Goal: Information Seeking & Learning: Learn about a topic

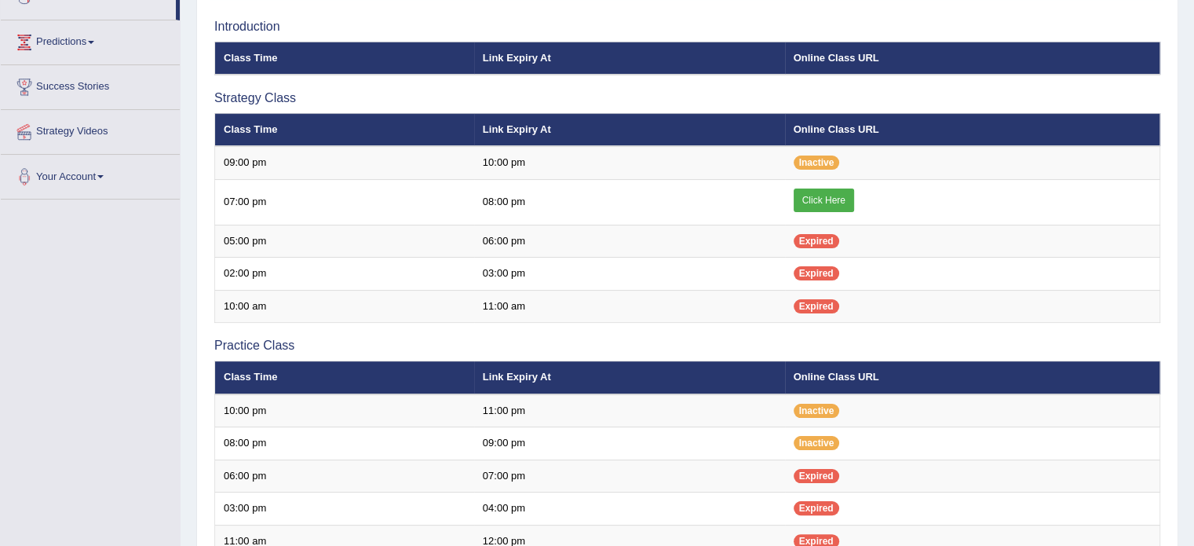
scroll to position [168, 0]
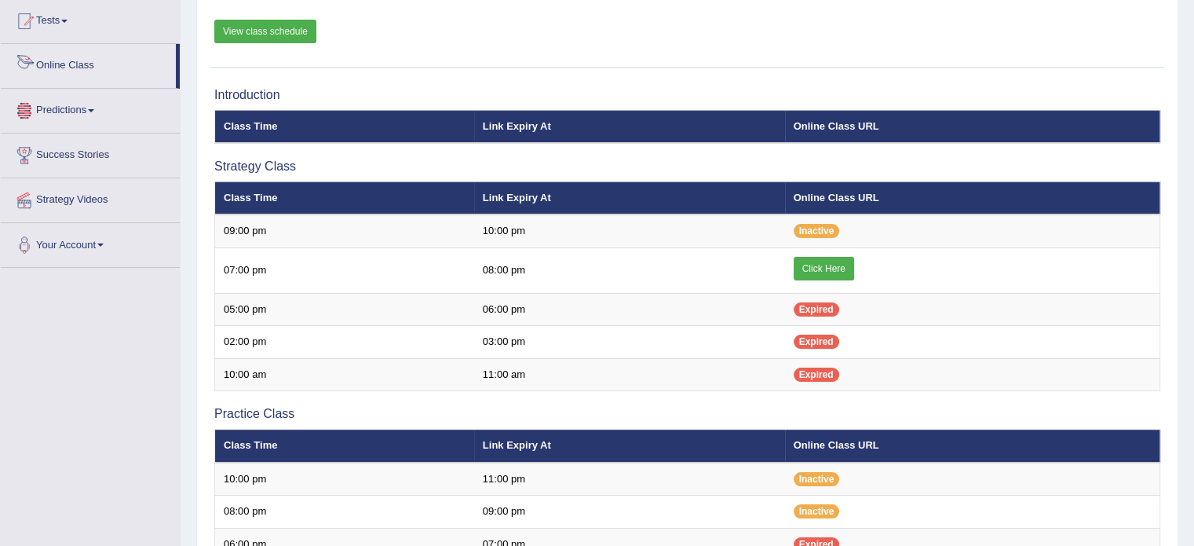
click at [87, 68] on link "Online Class" at bounding box center [88, 63] width 175 height 39
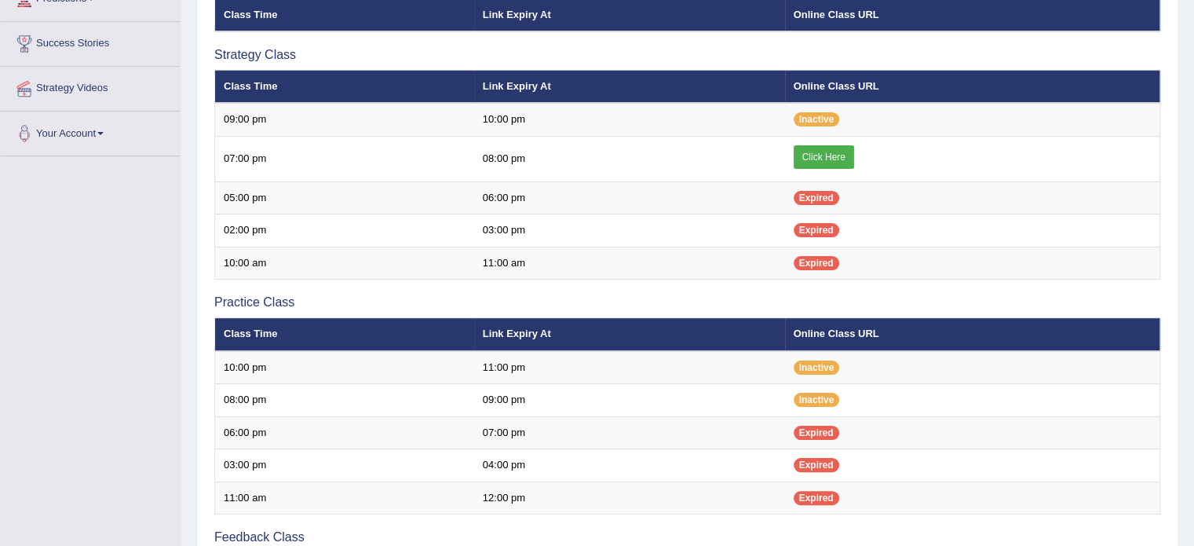
scroll to position [293, 0]
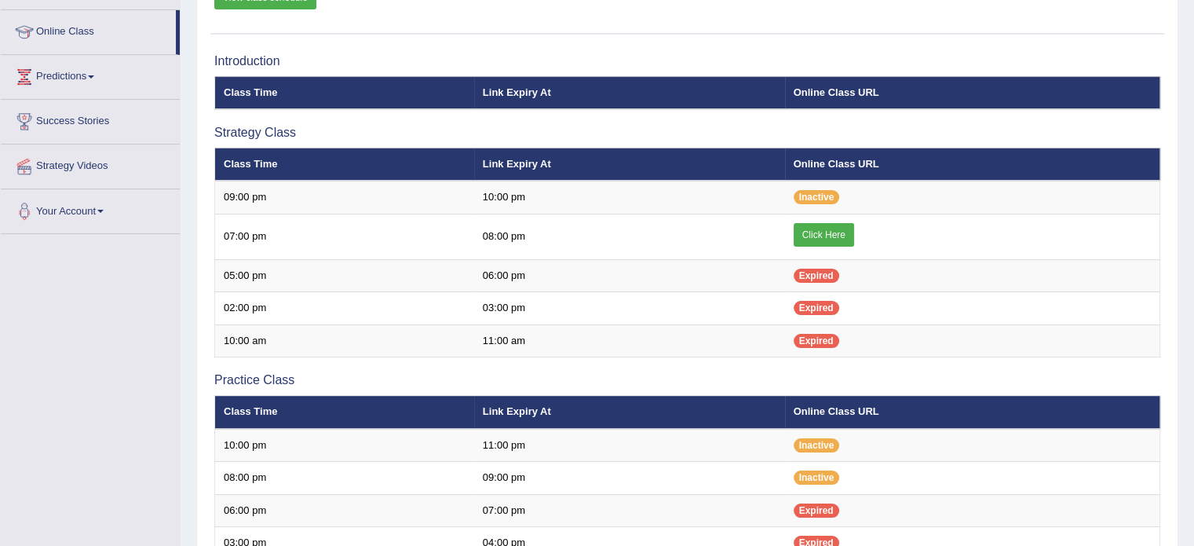
scroll to position [185, 0]
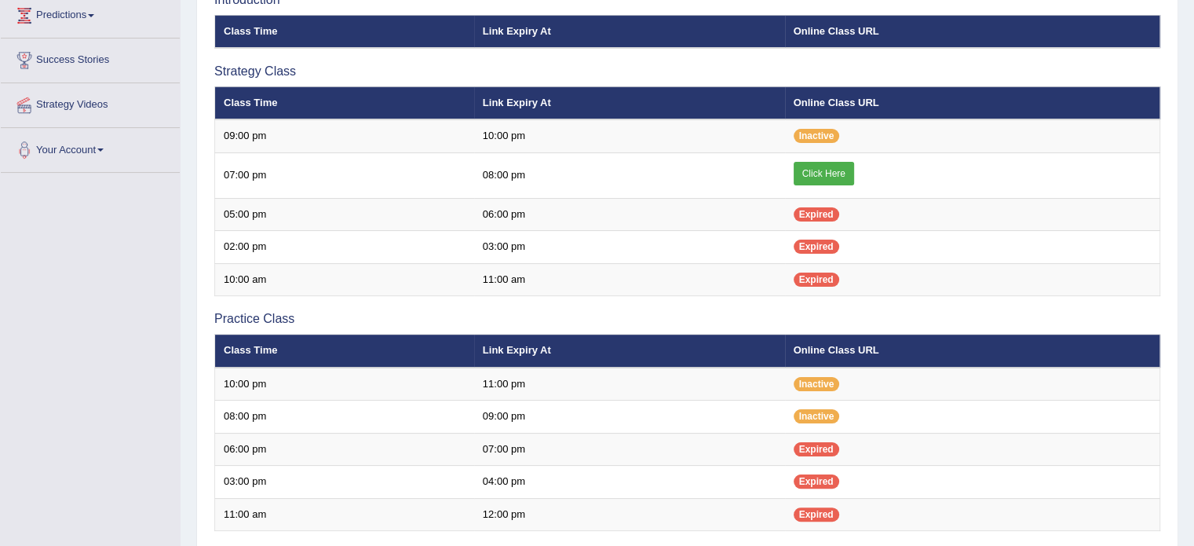
scroll to position [303, 0]
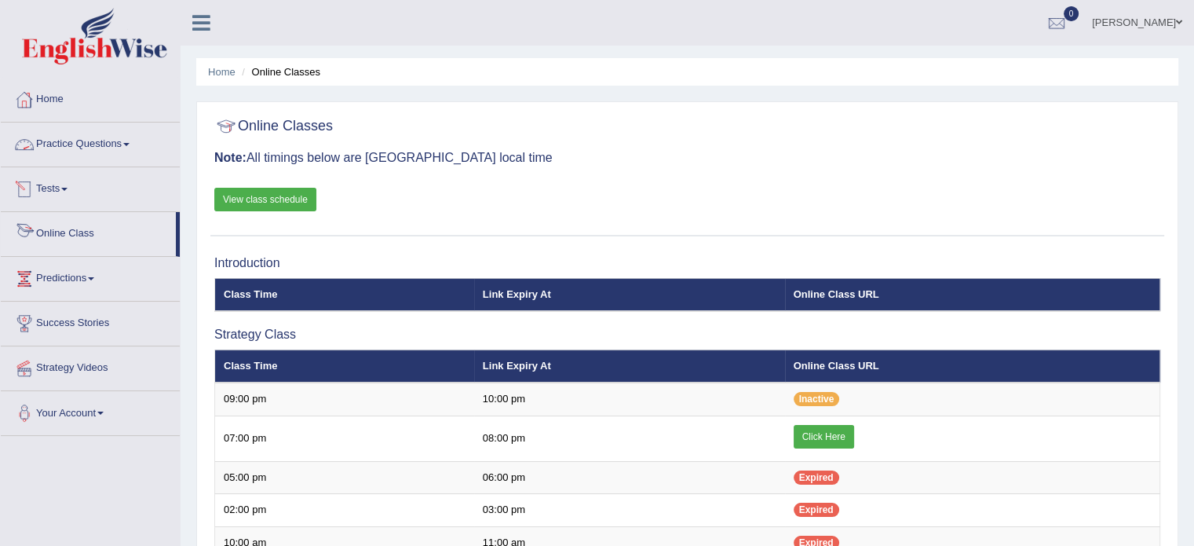
click at [69, 231] on link "Online Class" at bounding box center [88, 231] width 175 height 39
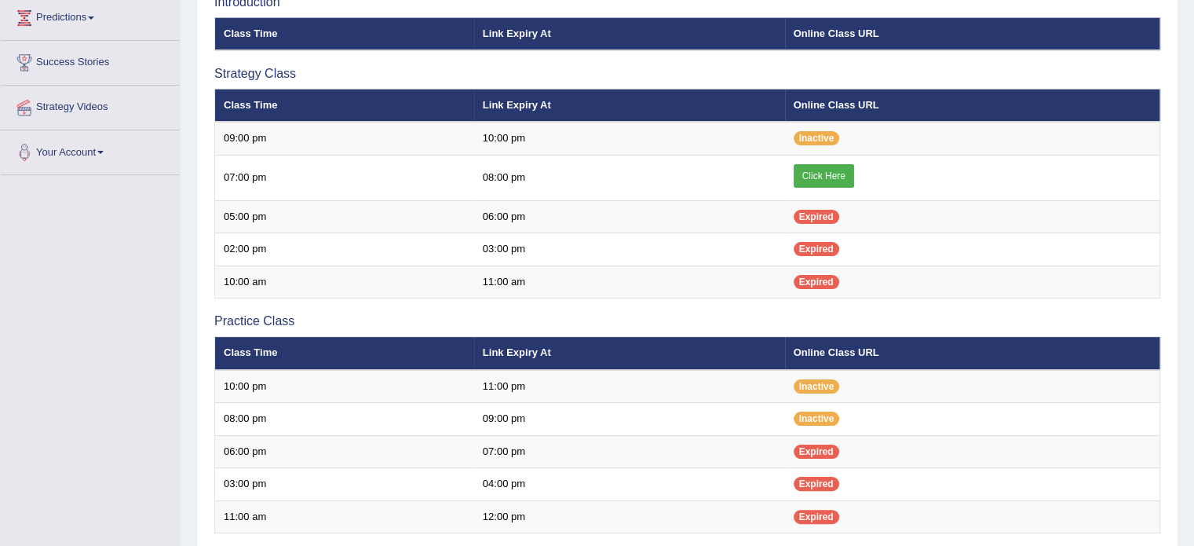
scroll to position [47, 0]
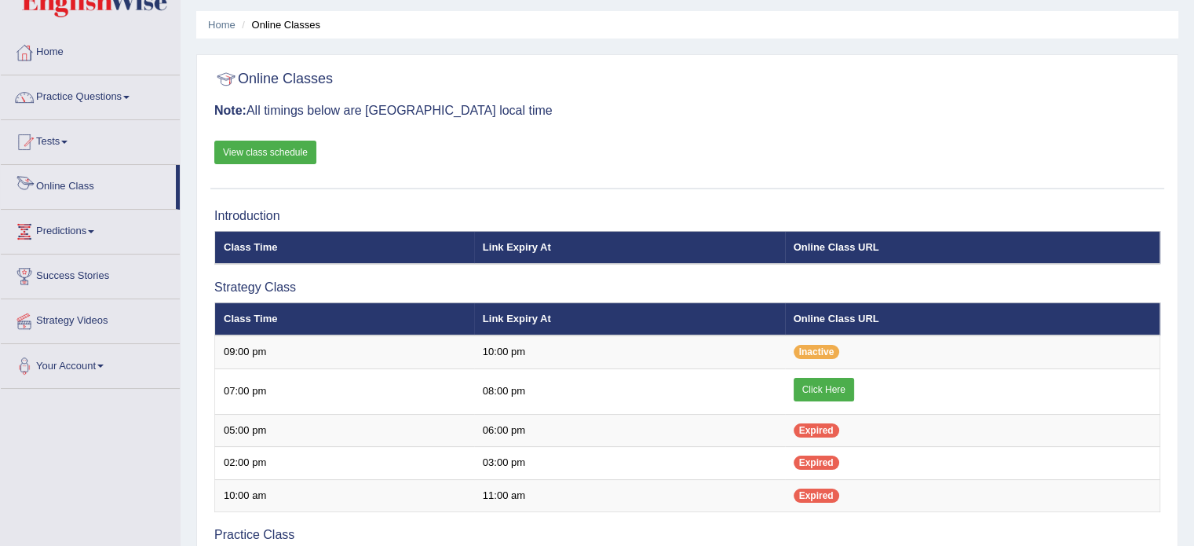
click at [63, 180] on link "Online Class" at bounding box center [88, 184] width 175 height 39
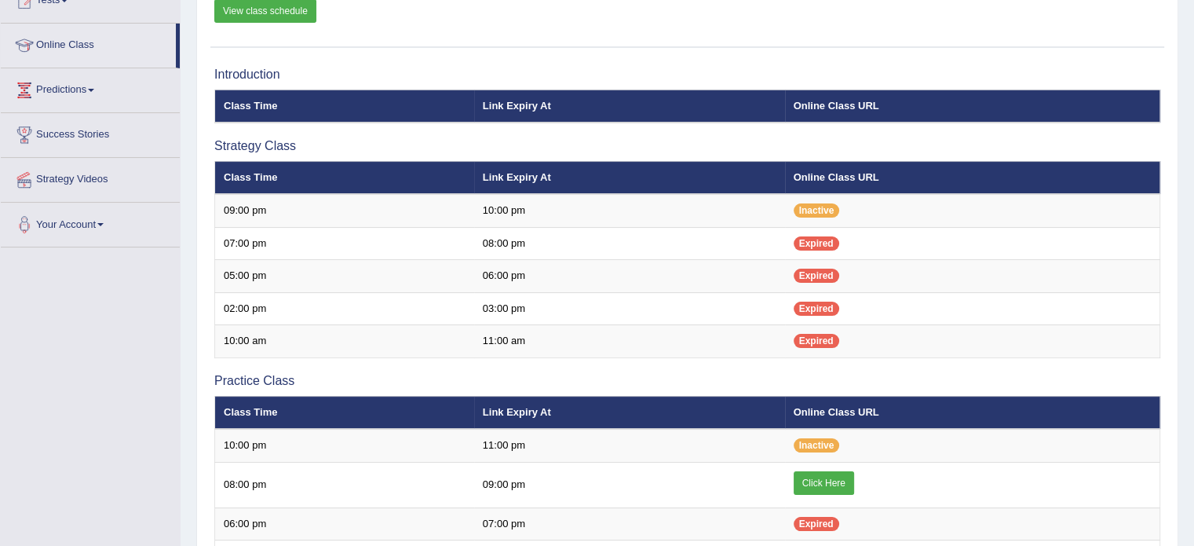
scroll to position [221, 0]
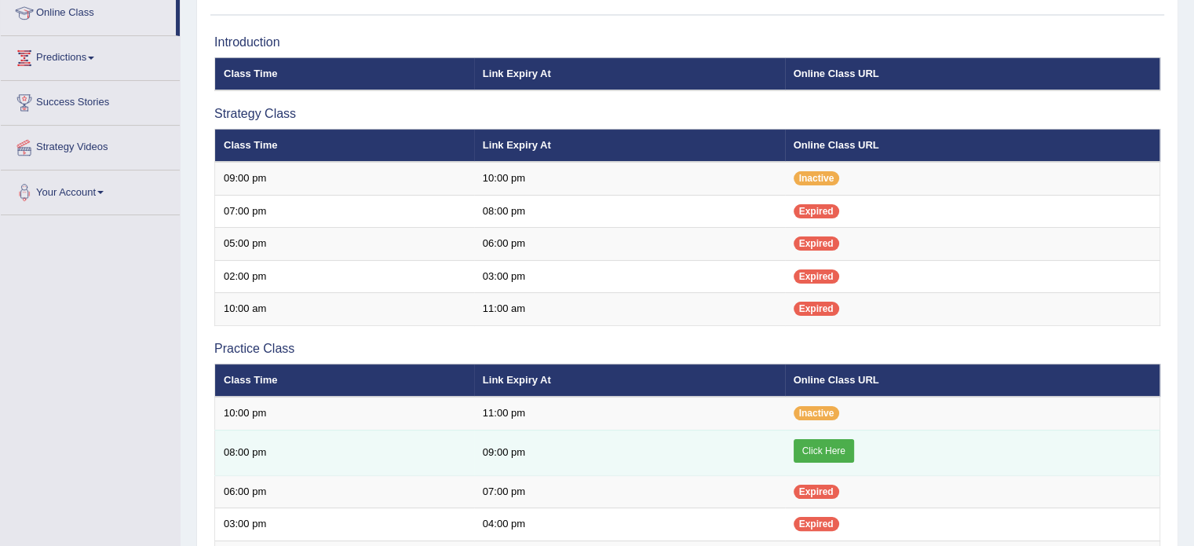
click at [821, 453] on link "Click Here" at bounding box center [824, 451] width 60 height 24
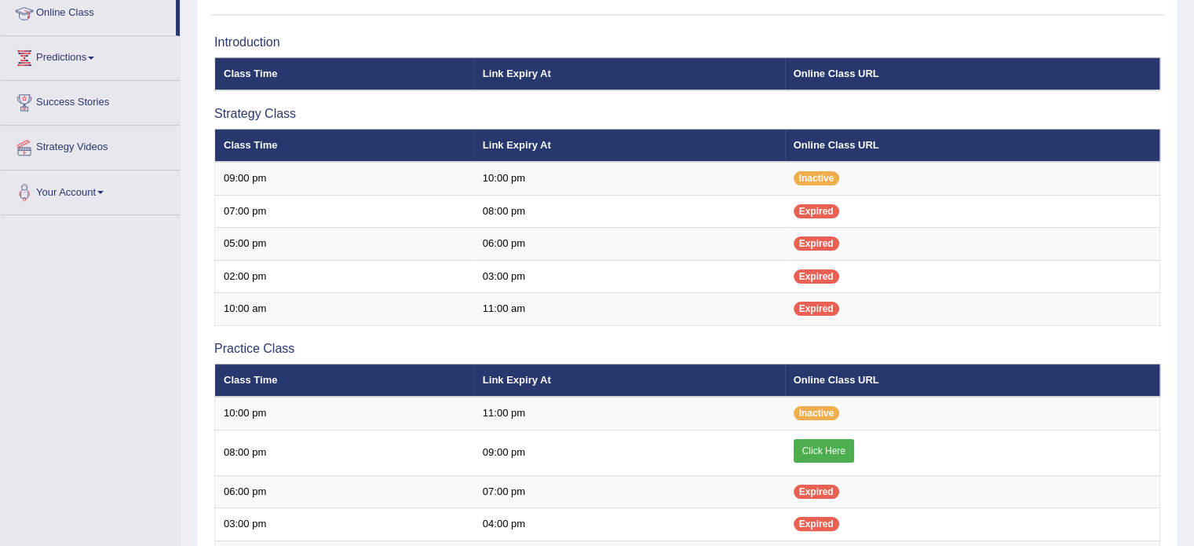
click at [176, 21] on link "Online Class" at bounding box center [88, 10] width 175 height 39
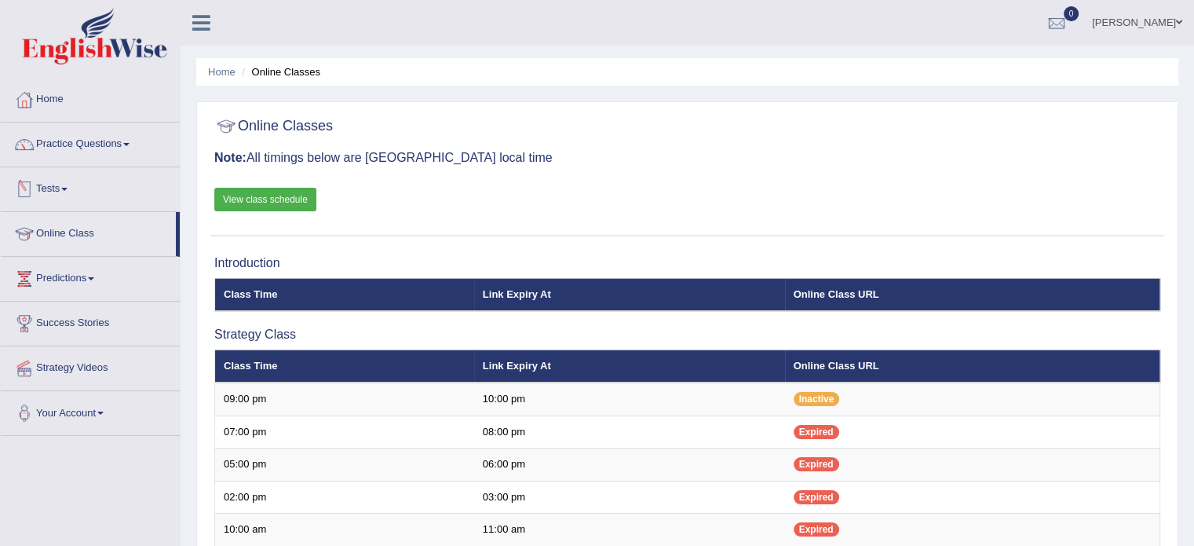
click at [70, 185] on link "Tests" at bounding box center [90, 186] width 179 height 39
click at [82, 228] on link "Online Class" at bounding box center [88, 231] width 175 height 39
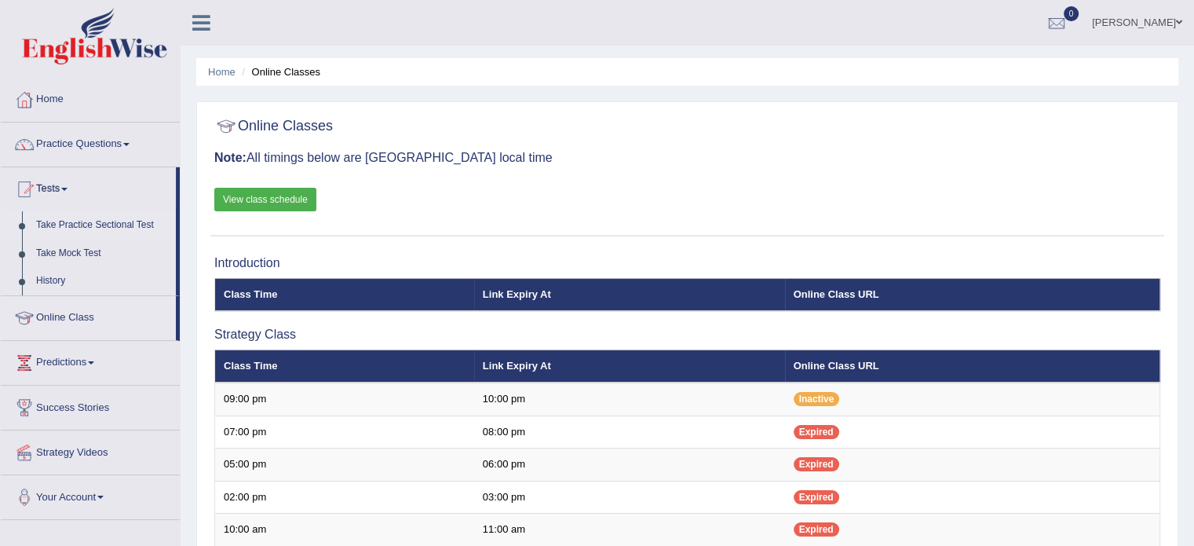
click at [86, 222] on link "Take Practice Sectional Test" at bounding box center [102, 225] width 147 height 28
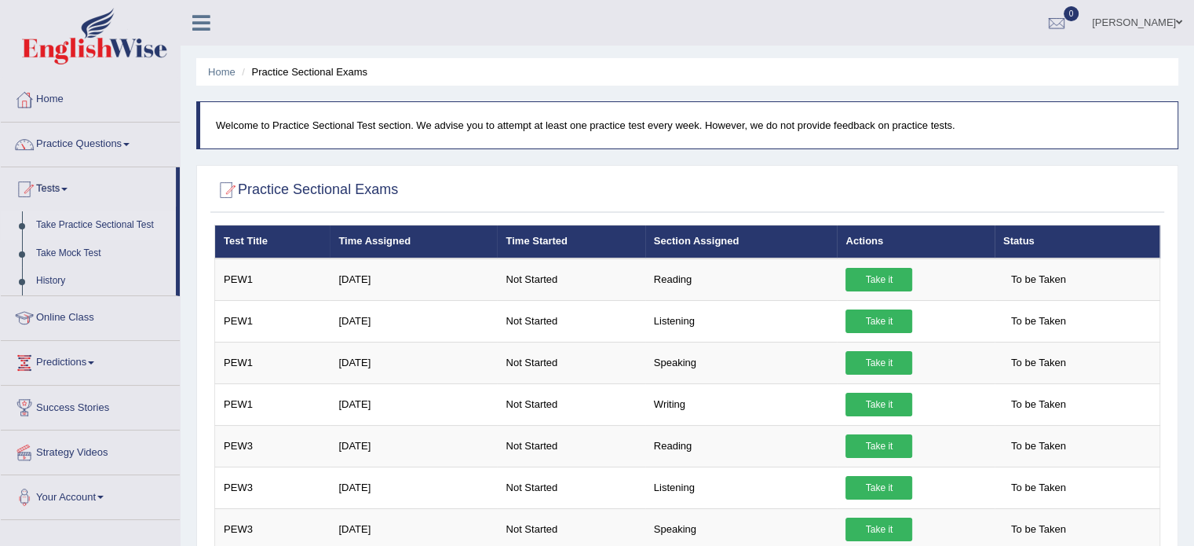
click at [1193, 181] on html "Toggle navigation Home Practice Questions Speaking Practice Read Aloud Repeat S…" at bounding box center [597, 273] width 1194 height 546
click at [125, 146] on link "Practice Questions" at bounding box center [90, 141] width 179 height 39
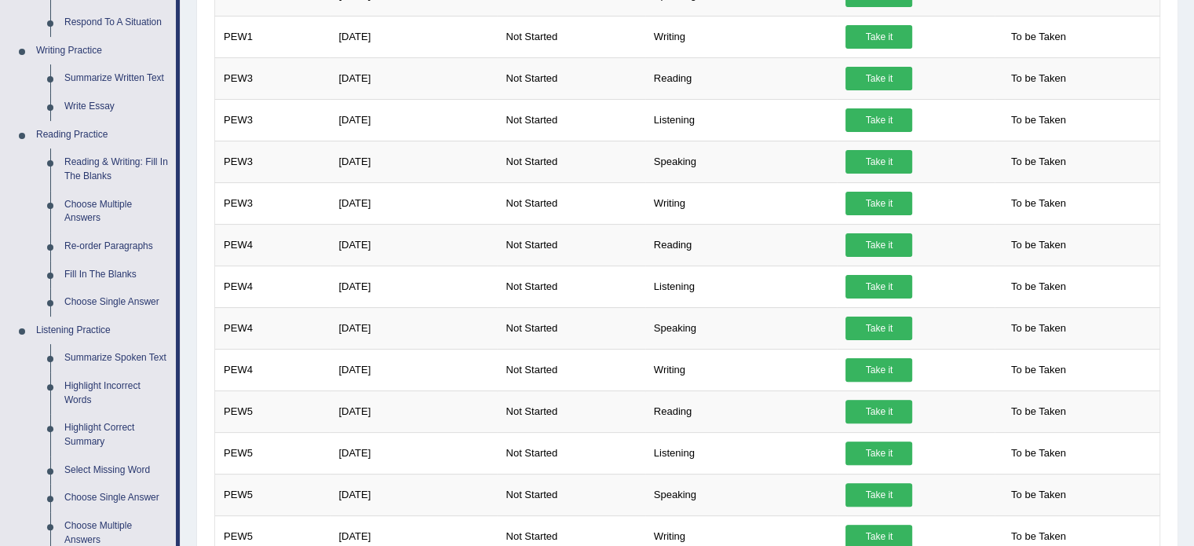
scroll to position [369, 0]
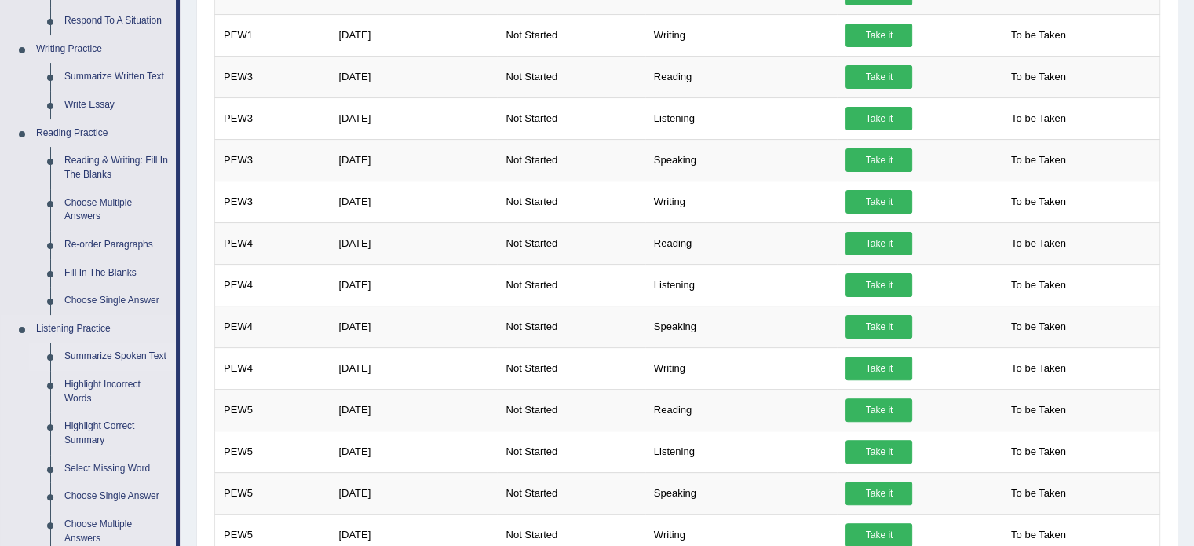
click at [141, 358] on link "Summarize Spoken Text" at bounding box center [116, 356] width 119 height 28
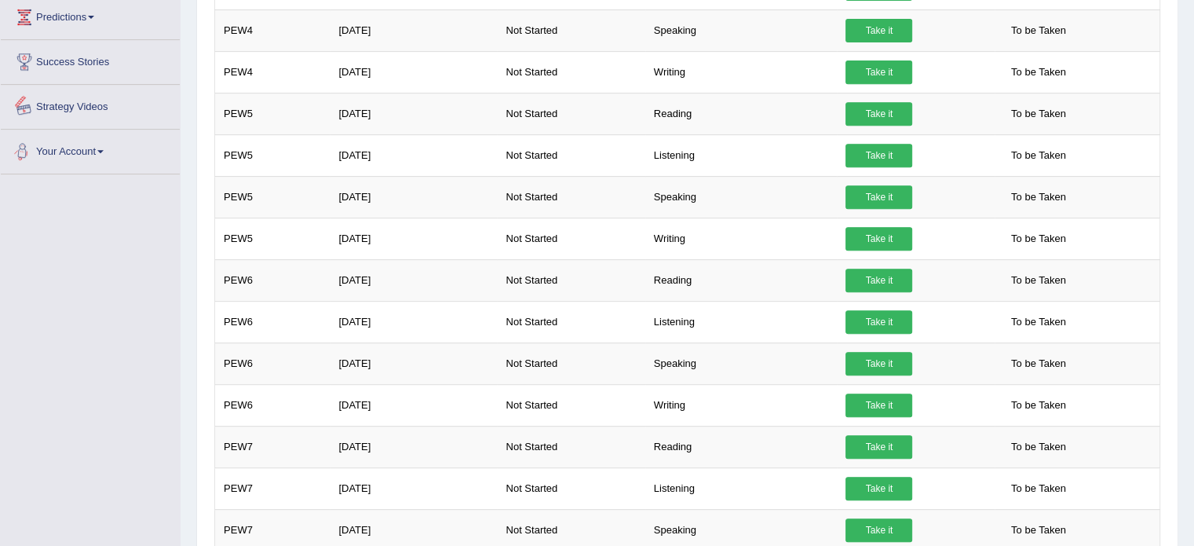
scroll to position [787, 0]
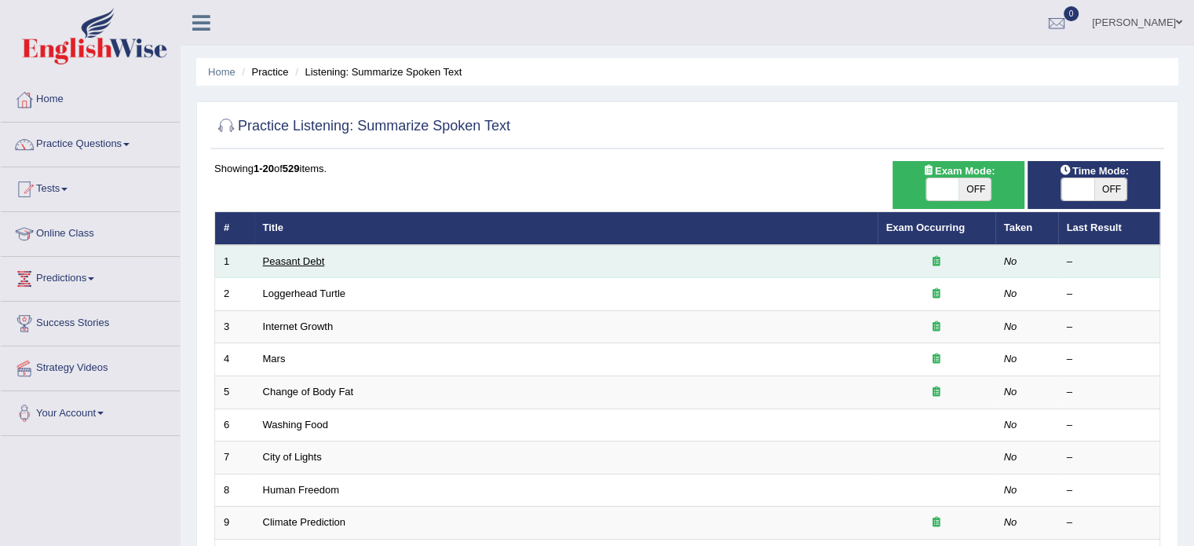
click at [296, 259] on link "Peasant Debt" at bounding box center [294, 261] width 62 height 12
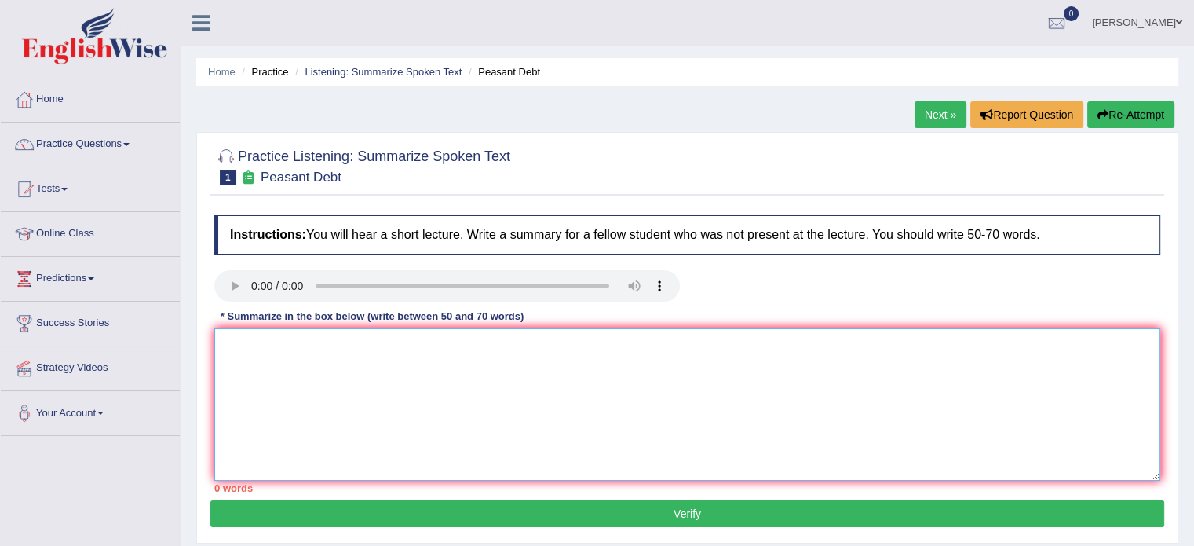
click at [251, 340] on textarea at bounding box center [687, 404] width 946 height 152
paste textarea "The speaker provided a comprehensive overview of [main topic], highlighting sev…"
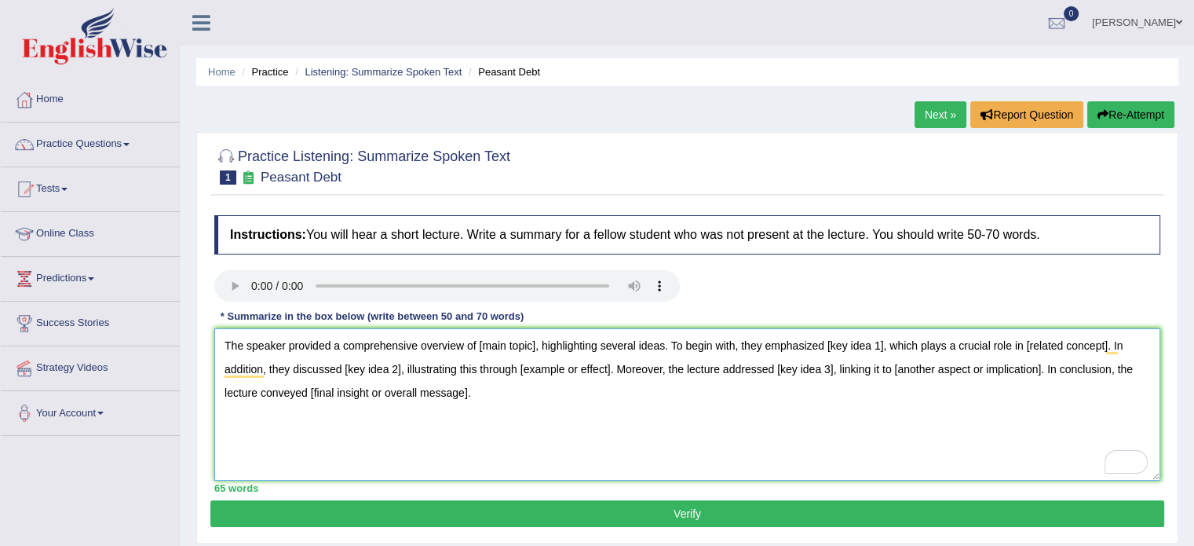
click at [532, 345] on textarea "The speaker provided a comprehensive overview of [main topic], highlighting sev…" at bounding box center [687, 404] width 946 height 152
click at [899, 349] on textarea "The speaker provided a comprehensive overview of farmers sucuide, highlighting …" at bounding box center [687, 404] width 946 height 152
click at [1109, 346] on textarea "The speaker provided a comprehensive overview of farmers sucuide, highlighting …" at bounding box center [687, 404] width 946 height 152
click at [400, 371] on textarea "The speaker provided a comprehensive overview of farmers sucuide, highlighting …" at bounding box center [687, 404] width 946 height 152
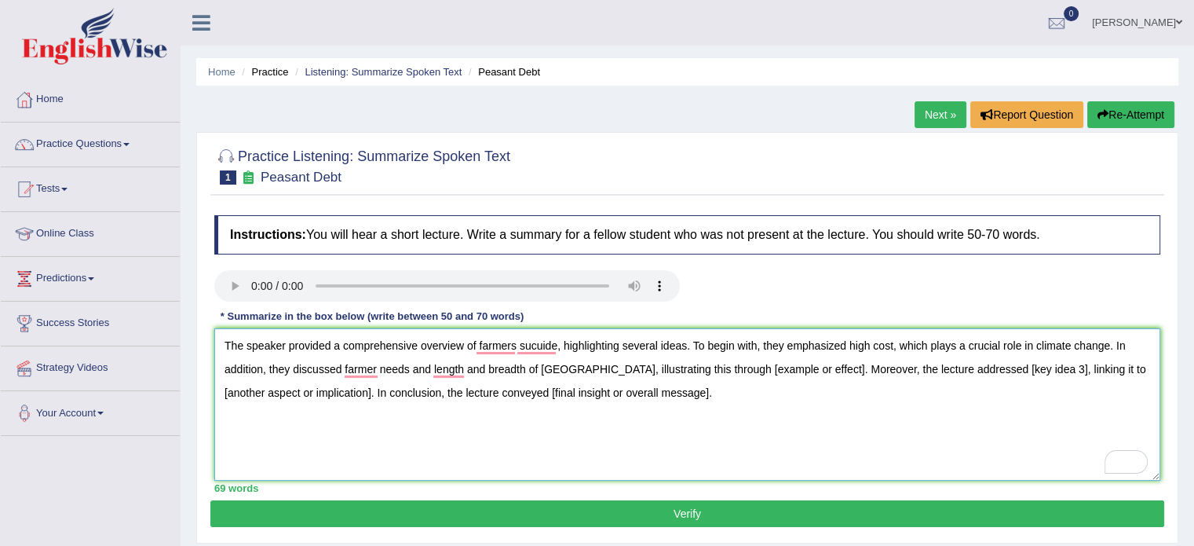
click at [777, 372] on textarea "The speaker provided a comprehensive overview of farmers sucuide, highlighting …" at bounding box center [687, 404] width 946 height 152
click at [963, 373] on textarea "The speaker provided a comprehensive overview of farmers sucuide, highlighting …" at bounding box center [687, 404] width 946 height 152
drag, startPoint x: 281, startPoint y: 394, endPoint x: 1021, endPoint y: 370, distance: 740.0
click at [1021, 370] on textarea "The speaker provided a comprehensive overview of farmers sucuide, highlighting …" at bounding box center [687, 404] width 946 height 152
click at [466, 396] on textarea "The speaker provided a comprehensive overview of farmers sucuide, highlighting …" at bounding box center [687, 404] width 946 height 152
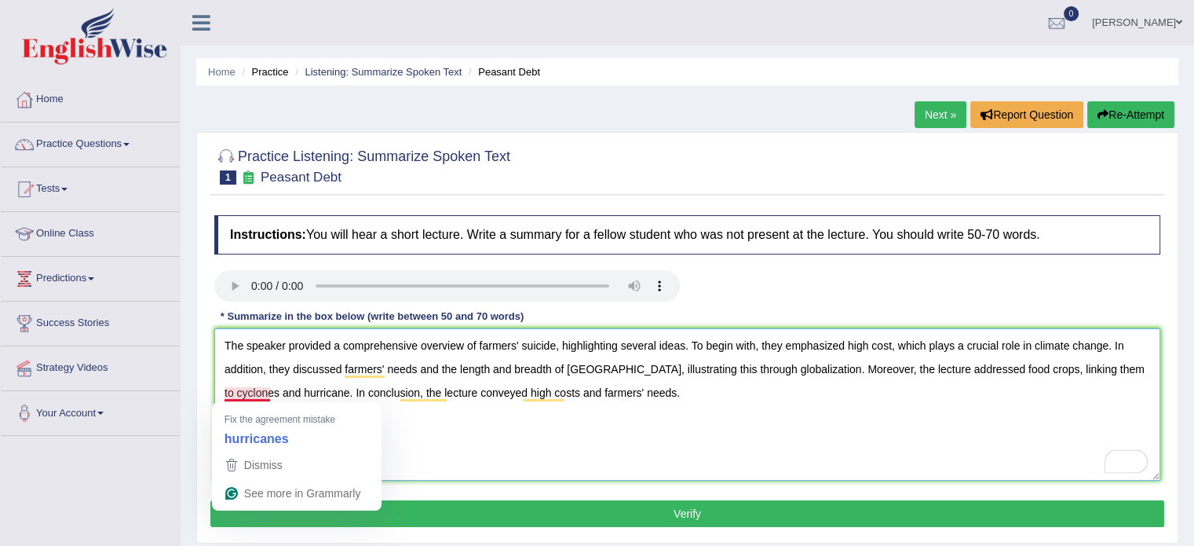
click at [258, 397] on textarea "The speaker provided a comprehensive overview of farmers' suicide, highlighting…" at bounding box center [687, 404] width 946 height 152
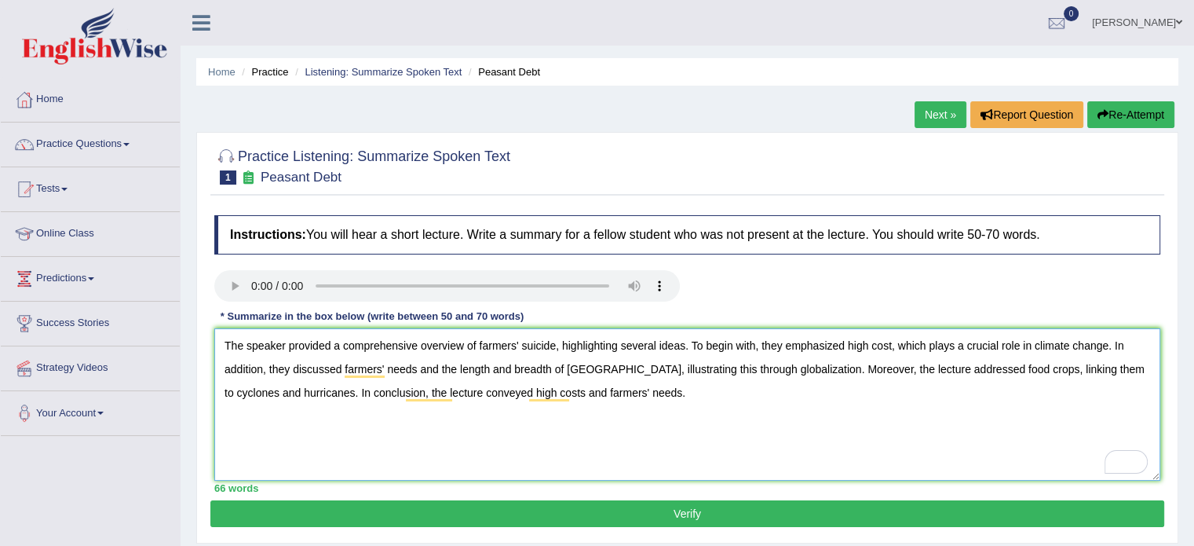
type textarea "The speaker provided a comprehensive overview of farmers' suicide, highlighting…"
click at [653, 415] on textarea "The speaker provided a comprehensive overview of farmers' suicide, highlighting…" at bounding box center [687, 404] width 946 height 152
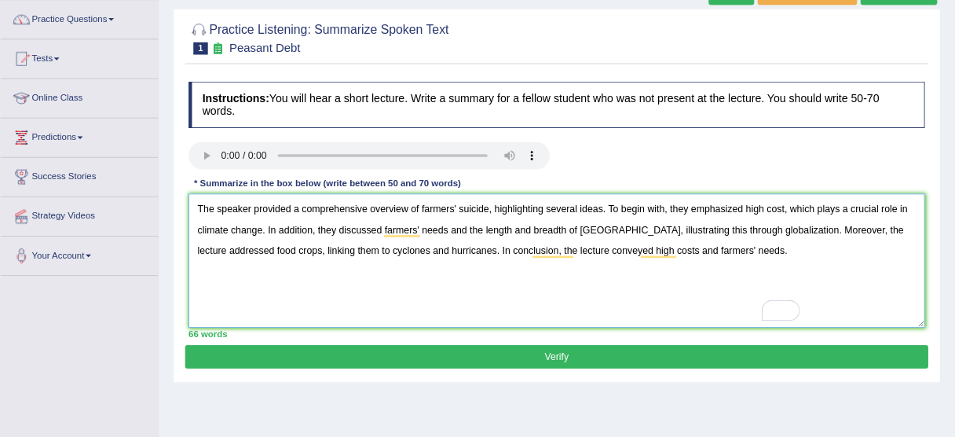
scroll to position [122, 0]
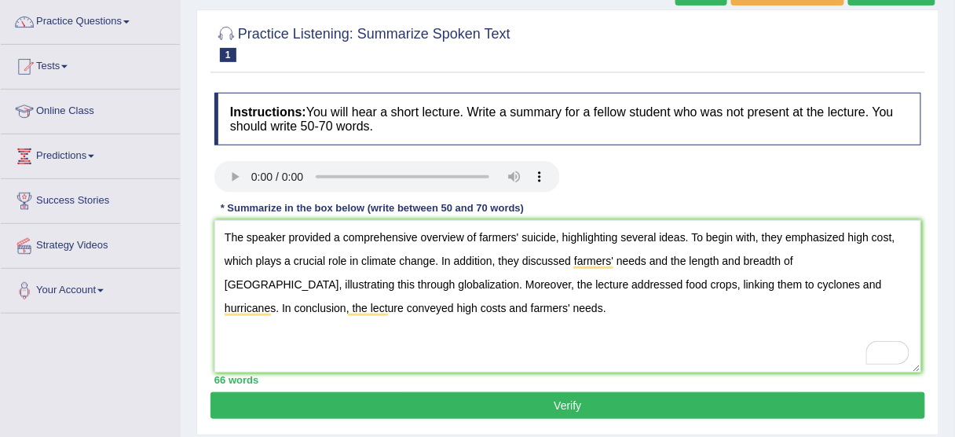
drag, startPoint x: 1177, startPoint y: 5, endPoint x: 754, endPoint y: 170, distance: 453.9
click at [754, 170] on div at bounding box center [567, 178] width 722 height 35
click at [945, 61] on div "Home Practice Listening: Summarize Spoken Text Peasant Debt Next » Report Quest…" at bounding box center [568, 270] width 774 height 785
click at [946, 79] on div "Home Practice Listening: Summarize Spoken Text Peasant Debt Next » Report Quest…" at bounding box center [568, 270] width 774 height 785
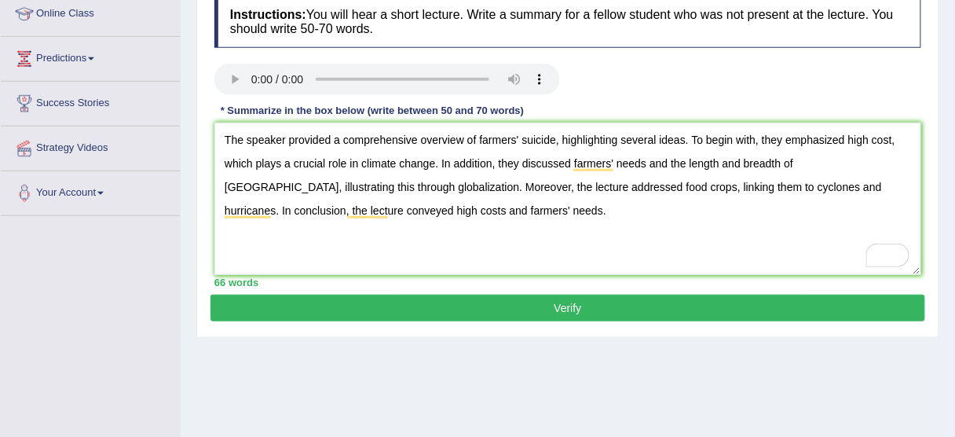
scroll to position [216, 0]
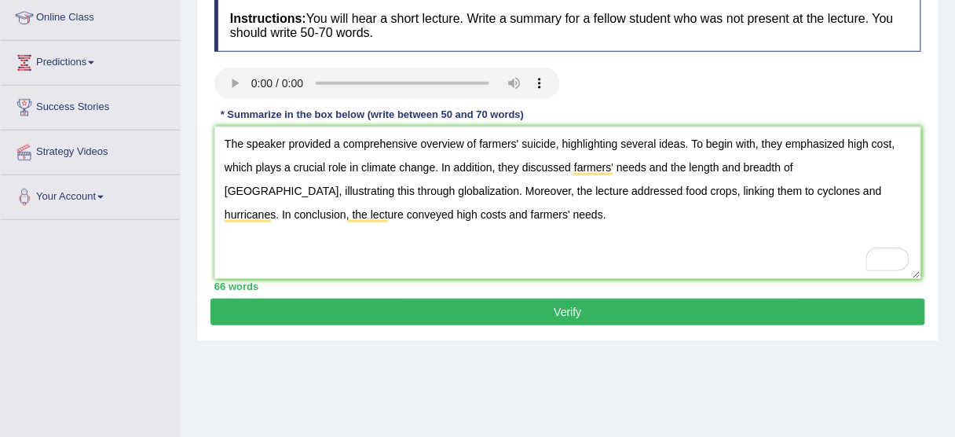
click at [568, 313] on button "Verify" at bounding box center [567, 311] width 714 height 27
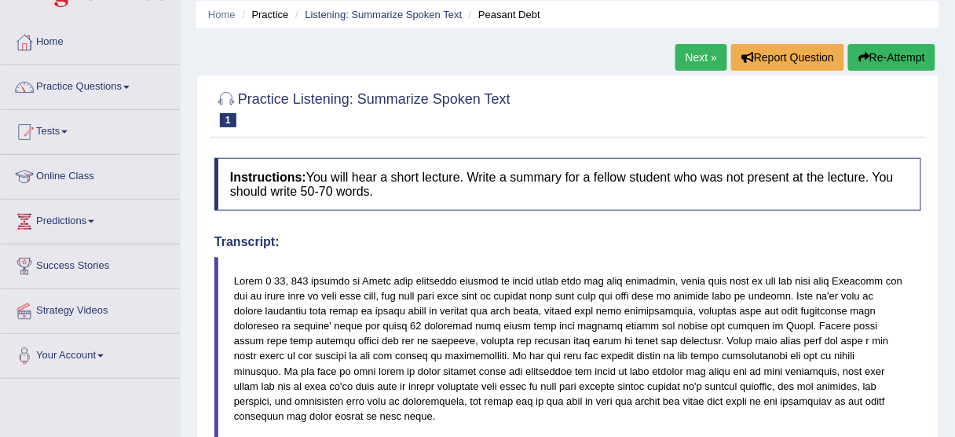
scroll to position [17, 0]
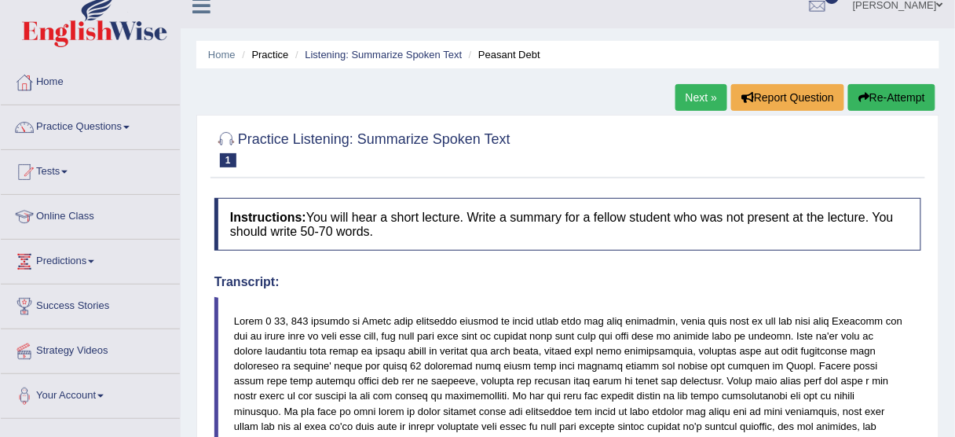
click at [699, 99] on link "Next »" at bounding box center [701, 97] width 52 height 27
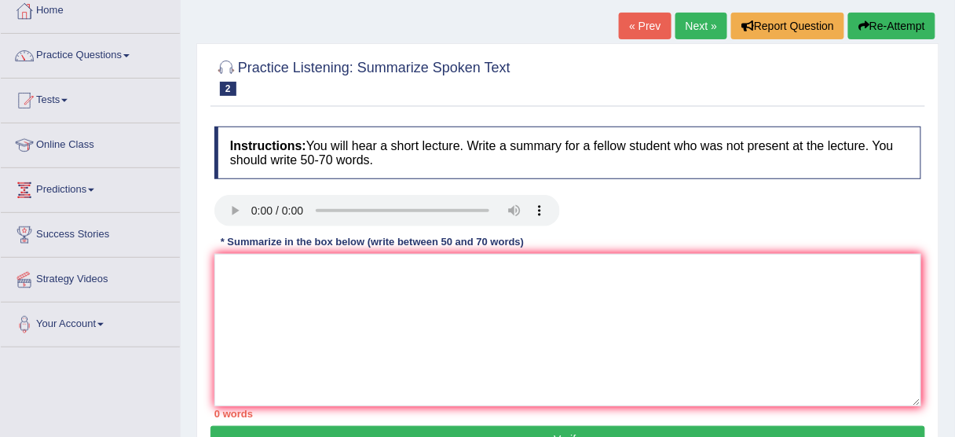
scroll to position [159, 0]
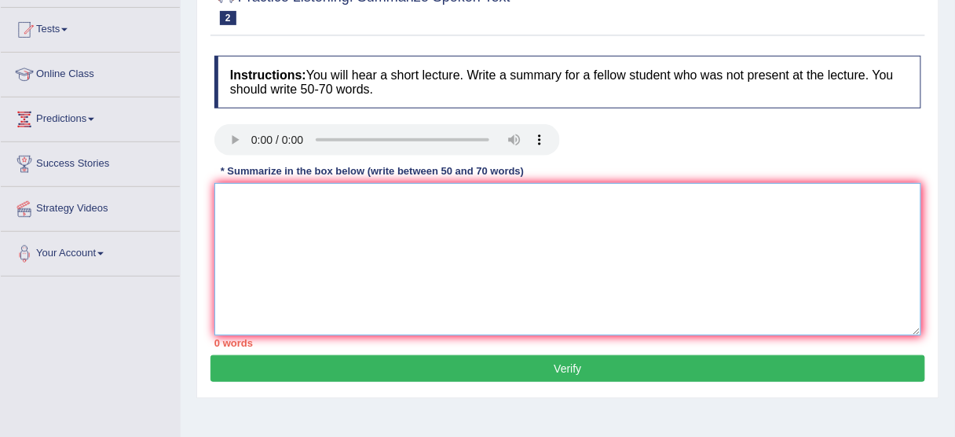
click at [462, 232] on textarea at bounding box center [567, 259] width 707 height 152
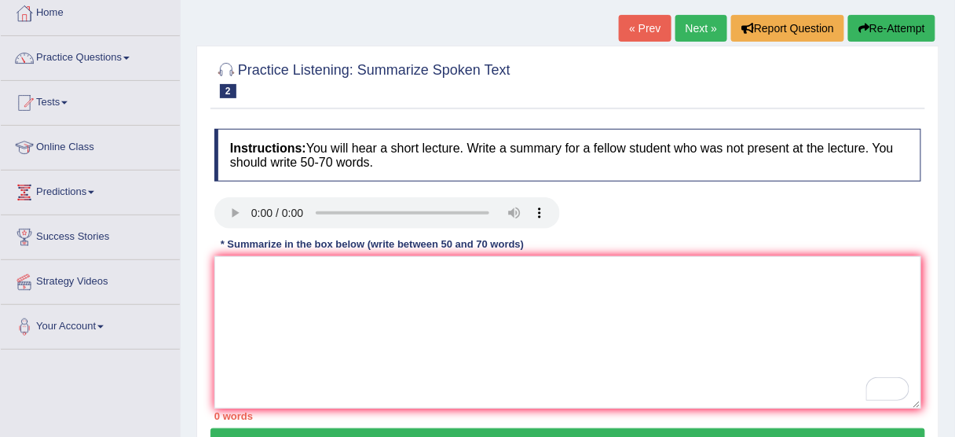
scroll to position [79, 0]
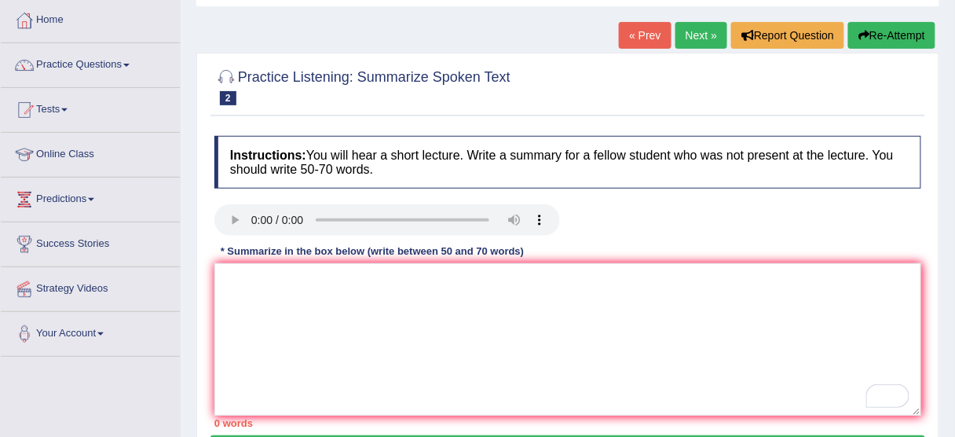
click at [702, 42] on link "Next »" at bounding box center [701, 35] width 52 height 27
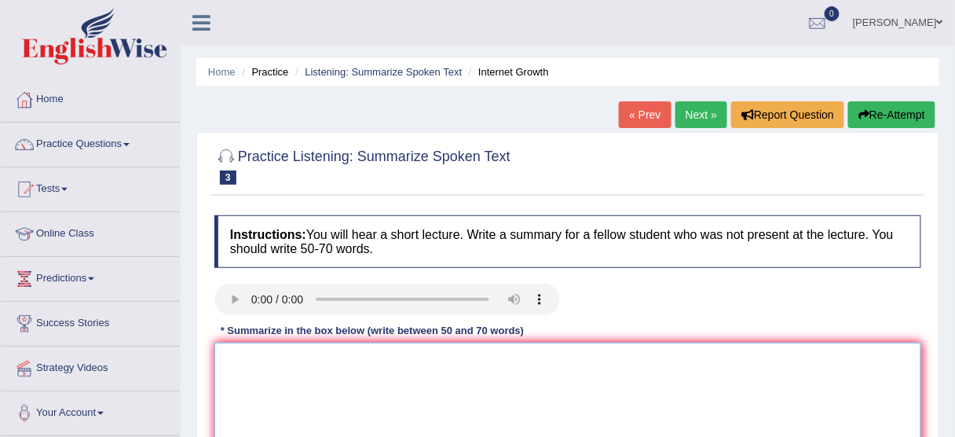
click at [265, 364] on textarea at bounding box center [567, 418] width 707 height 152
paste textarea "The speaker provided a comprehensive overview of [main topic], highlighting sev…"
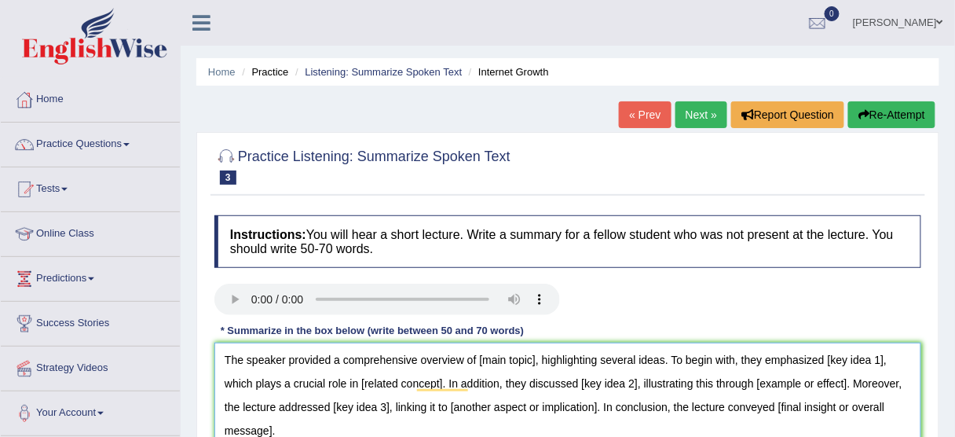
click at [534, 362] on textarea "The speaker provided a comprehensive overview of [main topic], highlighting sev…" at bounding box center [567, 418] width 707 height 152
click at [533, 360] on textarea "The speaker provided a comprehensive overview of [main topic], highlighting sev…" at bounding box center [567, 418] width 707 height 152
click at [897, 359] on textarea "The speaker provided a comprehensive overview of revolution of life, highlighti…" at bounding box center [567, 418] width 707 height 152
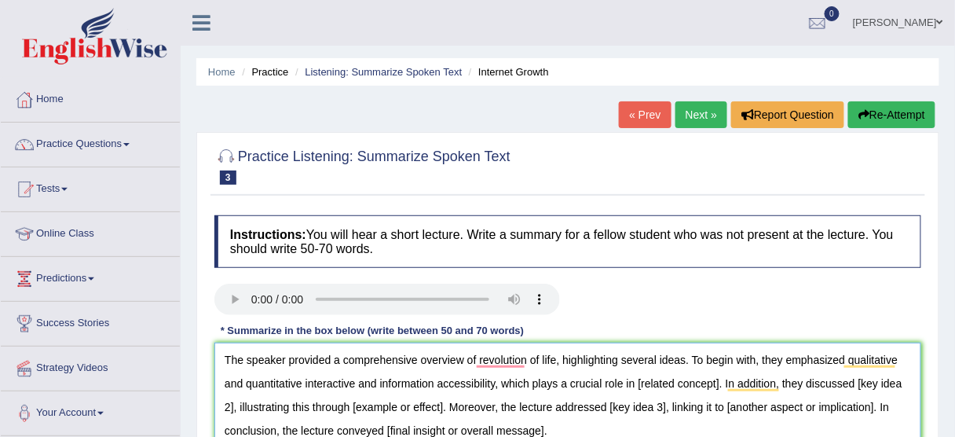
click at [722, 380] on textarea "The speaker provided a comprehensive overview of revolution of life, highlighti…" at bounding box center [567, 418] width 707 height 152
click at [897, 381] on textarea "The speaker provided a comprehensive overview of revolution of life, highlighti…" at bounding box center [567, 418] width 707 height 152
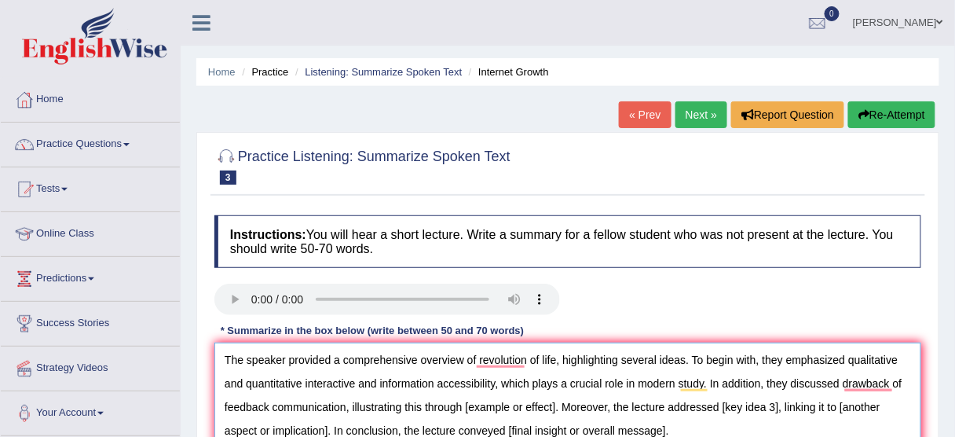
click at [558, 405] on textarea "The speaker provided a comprehensive overview of revolution of life, highlighti…" at bounding box center [567, 418] width 707 height 152
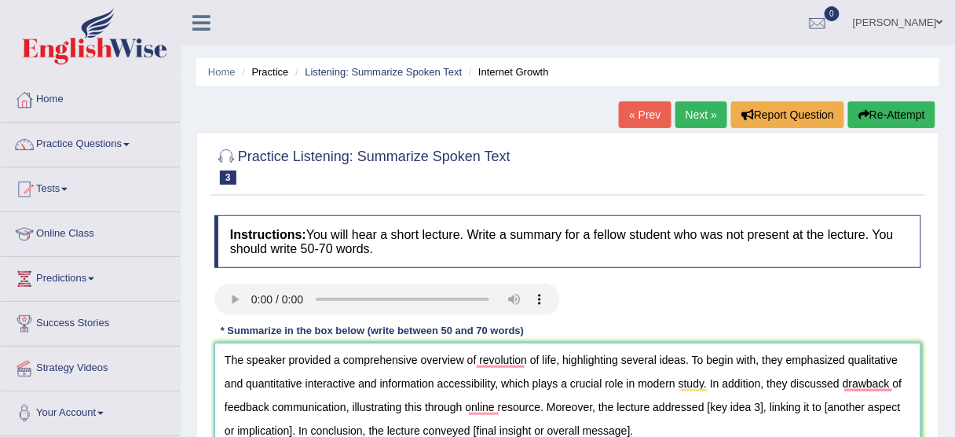
click at [760, 406] on textarea "The speaker provided a comprehensive overview of revolution of life, highlighti…" at bounding box center [567, 418] width 707 height 152
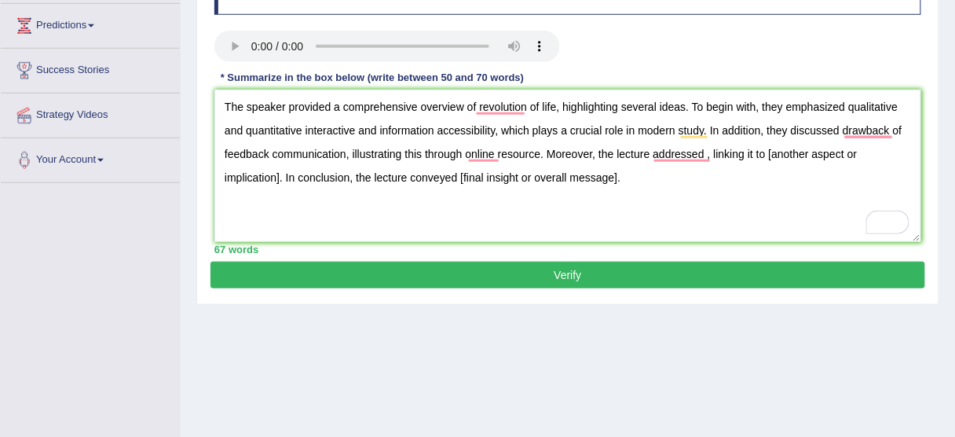
scroll to position [176, 0]
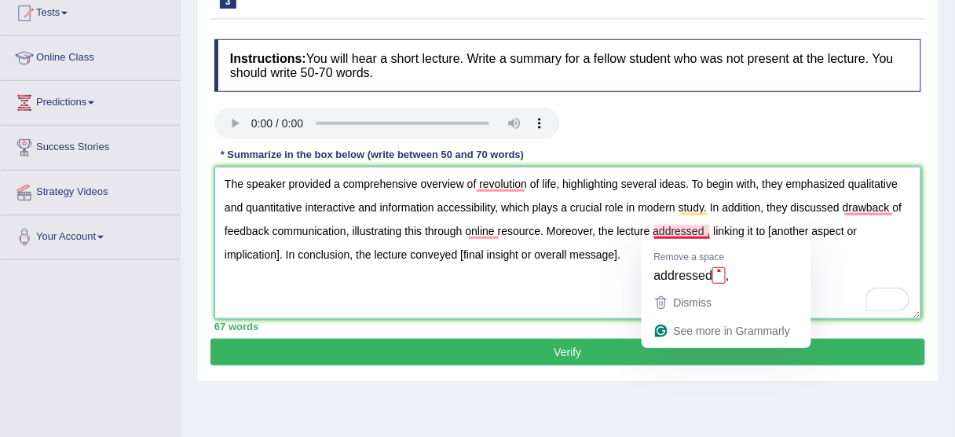
click at [707, 231] on textarea "The speaker provided a comprehensive overview of revolution of life, highlighti…" at bounding box center [567, 242] width 707 height 152
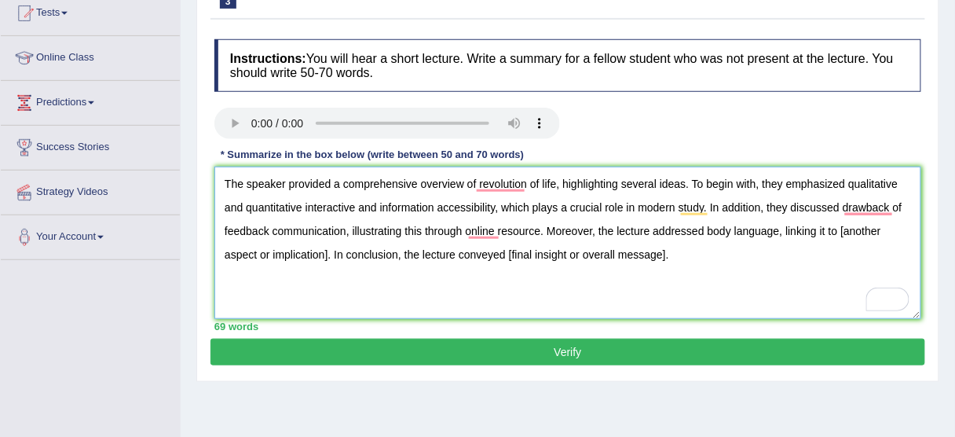
drag, startPoint x: 834, startPoint y: 230, endPoint x: 851, endPoint y: 240, distance: 20.1
click at [851, 240] on textarea "The speaker provided a comprehensive overview of revolution of life, highlighti…" at bounding box center [567, 242] width 707 height 152
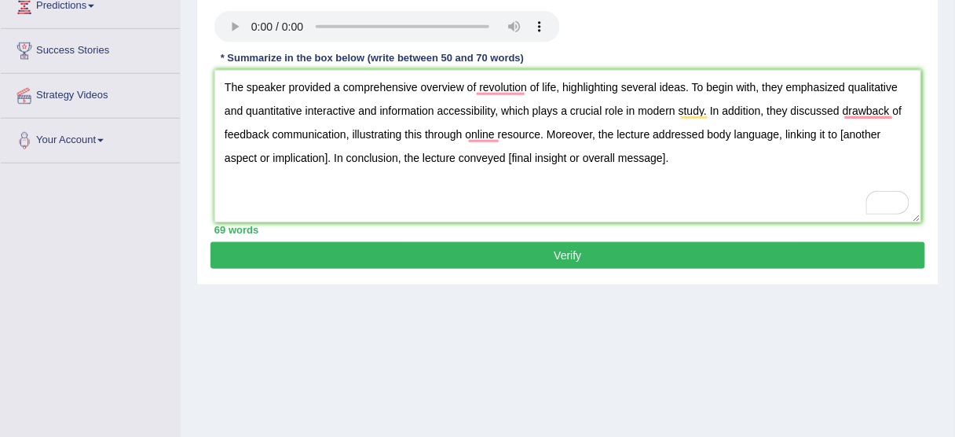
scroll to position [236, 0]
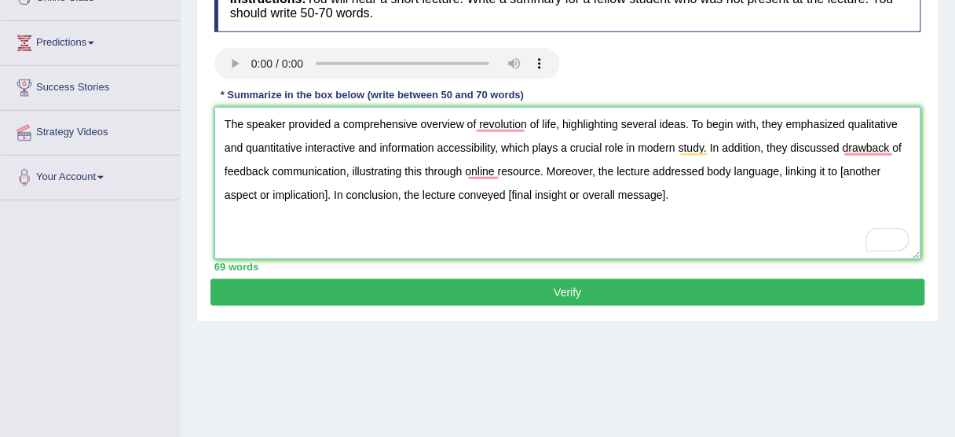
click at [843, 198] on textarea "The speaker provided a comprehensive overview of revolution of life, highlighti…" at bounding box center [567, 183] width 707 height 152
drag, startPoint x: 839, startPoint y: 165, endPoint x: 882, endPoint y: 170, distance: 43.4
click at [882, 170] on textarea "The speaker provided a comprehensive overview of revolution of life, highlighti…" at bounding box center [567, 183] width 707 height 152
click at [664, 196] on textarea "The speaker provided a comprehensive overview of revolution of life, highlighti…" at bounding box center [567, 183] width 707 height 152
drag, startPoint x: 837, startPoint y: 168, endPoint x: 329, endPoint y: 187, distance: 508.3
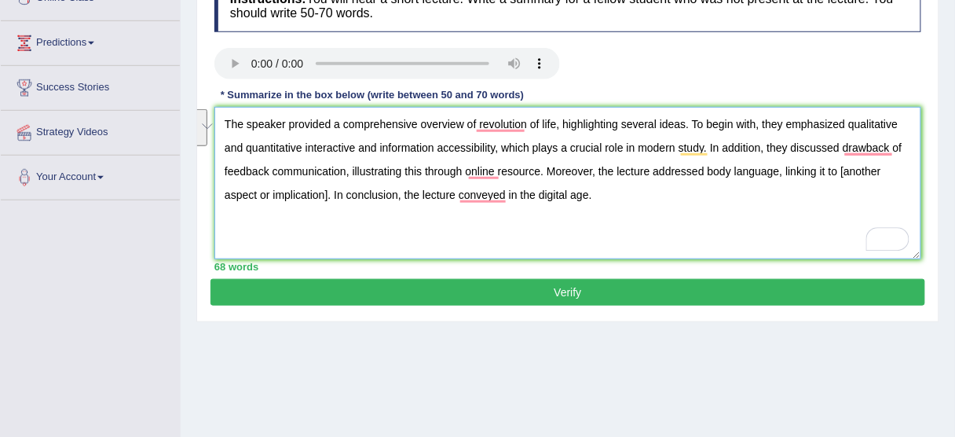
click at [329, 187] on textarea "The speaker provided a comprehensive overview of revolution of life, highlighti…" at bounding box center [567, 183] width 707 height 152
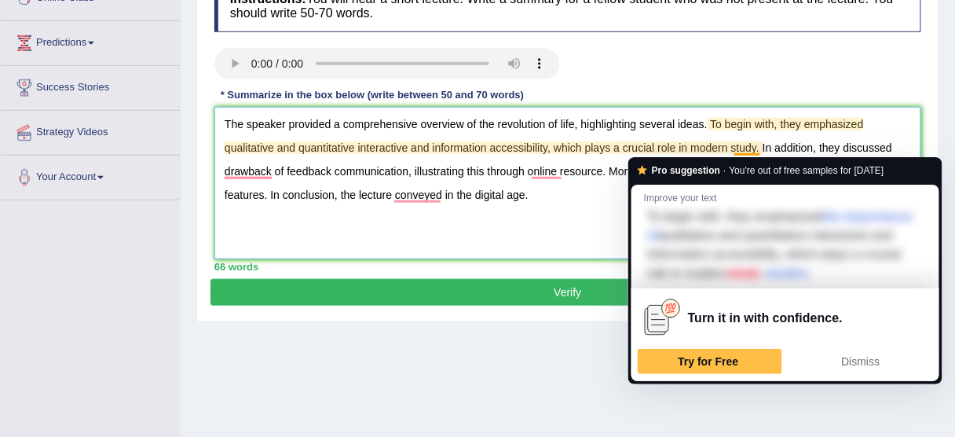
click at [594, 227] on textarea "The speaker provided a comprehensive overview of the revolution of life, highli…" at bounding box center [567, 183] width 707 height 152
click at [587, 247] on textarea "The speaker provided a comprehensive overview of the revolution of life, highli…" at bounding box center [567, 183] width 707 height 152
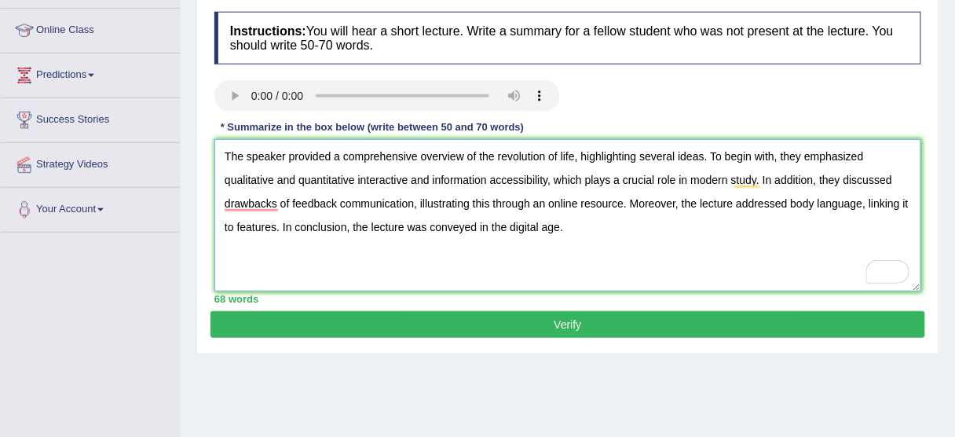
scroll to position [199, 0]
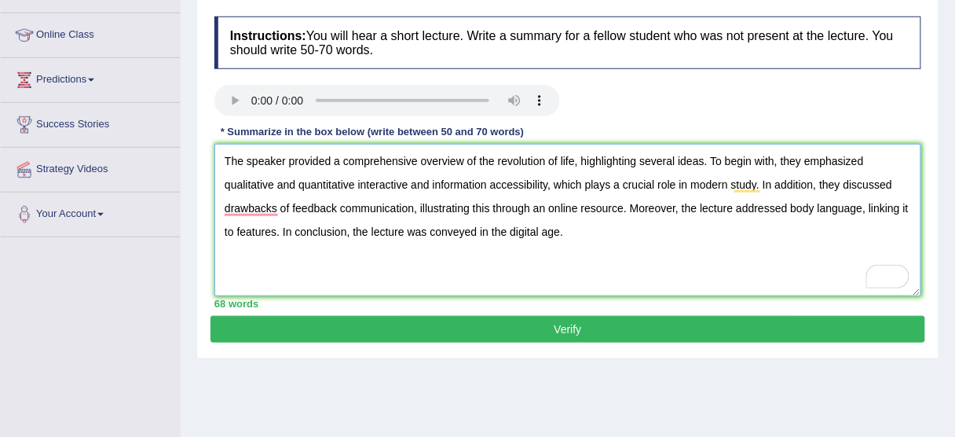
click at [596, 259] on textarea "The speaker provided a comprehensive overview of the revolution of life, highli…" at bounding box center [567, 220] width 707 height 152
type textarea "The speaker provided a comprehensive overview of the revolution of life, highli…"
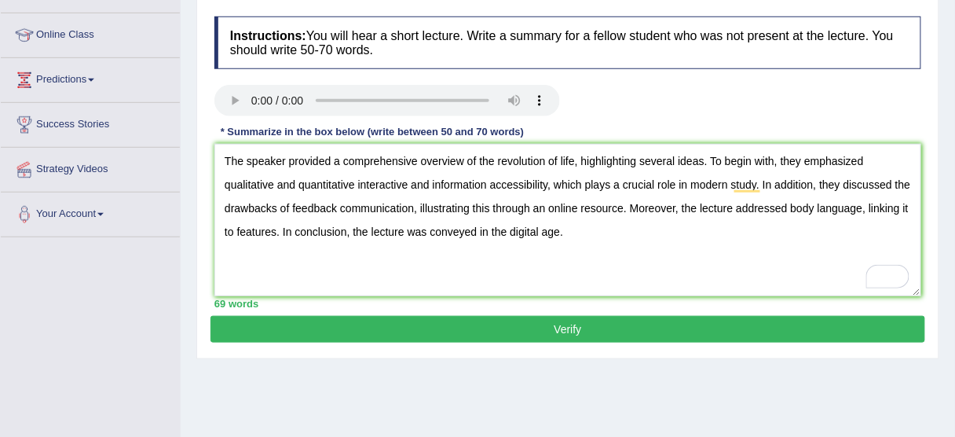
click at [576, 320] on button "Verify" at bounding box center [567, 329] width 714 height 27
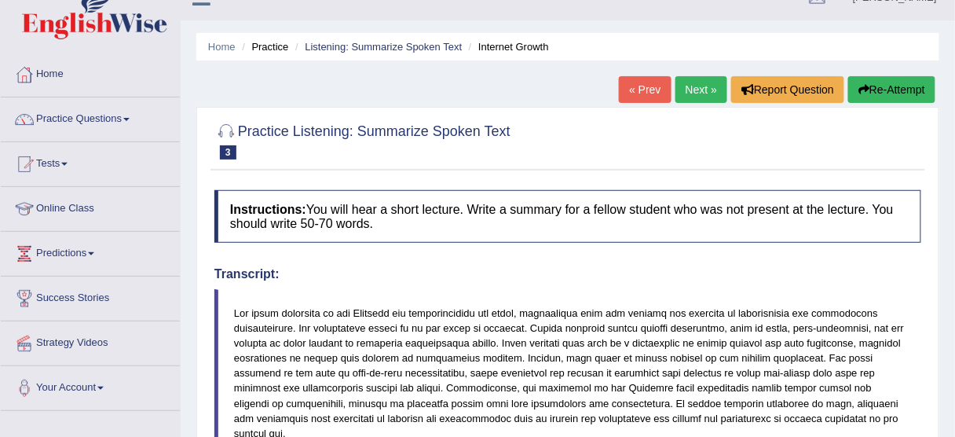
scroll to position [0, 0]
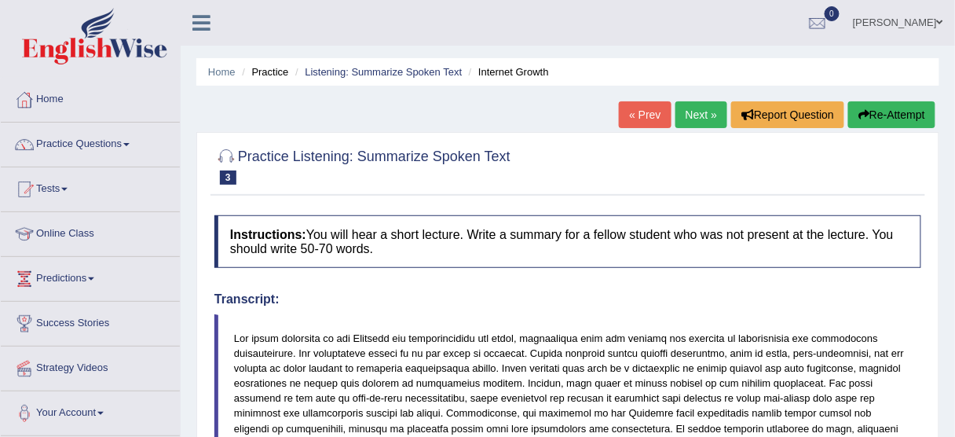
click at [703, 115] on link "Next »" at bounding box center [701, 114] width 52 height 27
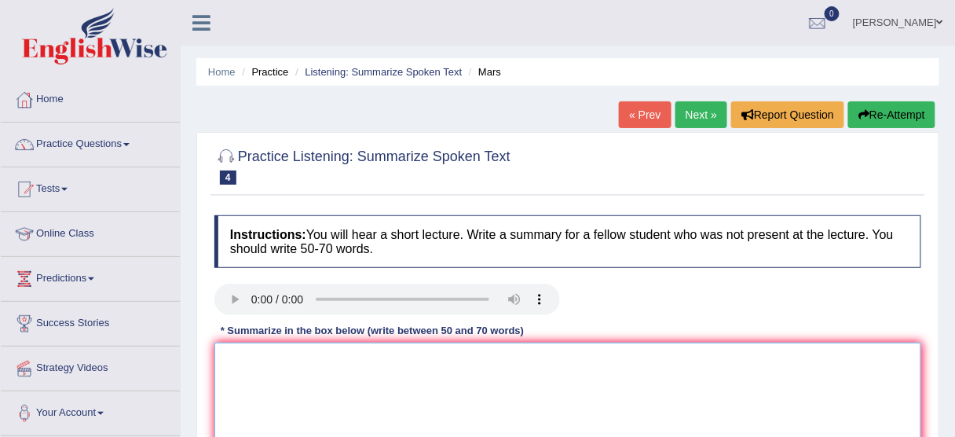
click at [576, 386] on textarea at bounding box center [567, 418] width 707 height 152
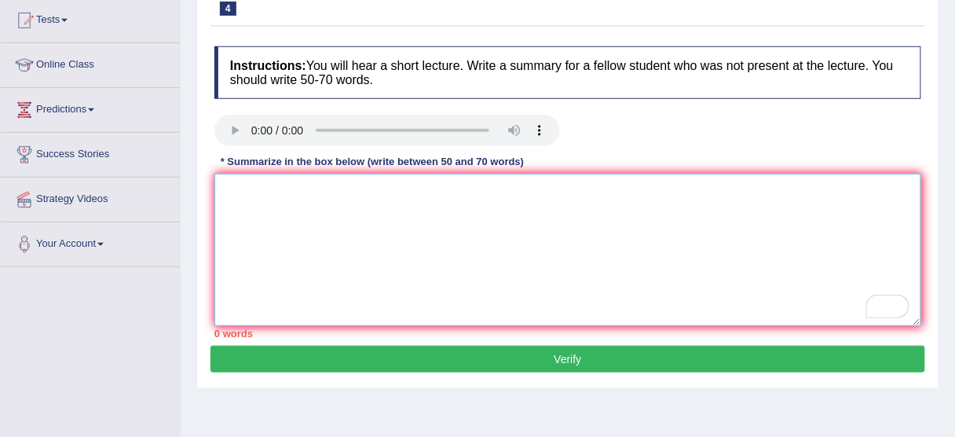
paste textarea "The speaker provided a comprehensive overview of [main topic], highlighting sev…"
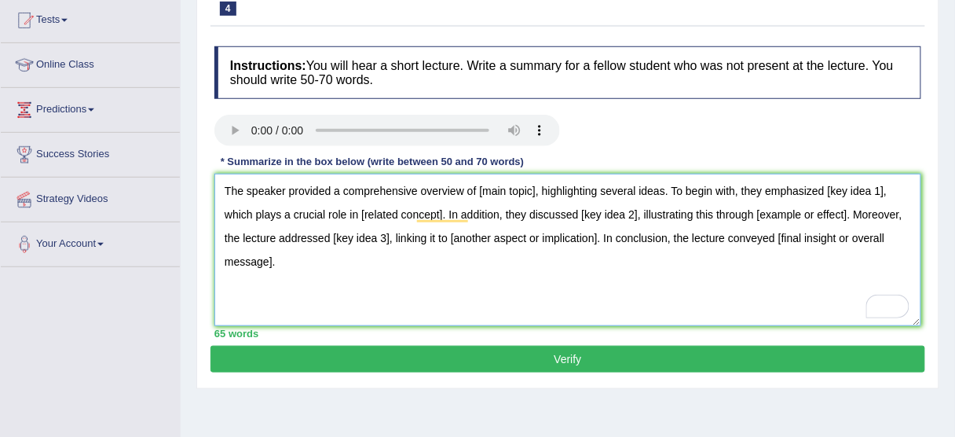
click at [533, 191] on textarea "The speaker provided a comprehensive overview of [main topic], highlighting sev…" at bounding box center [567, 250] width 707 height 152
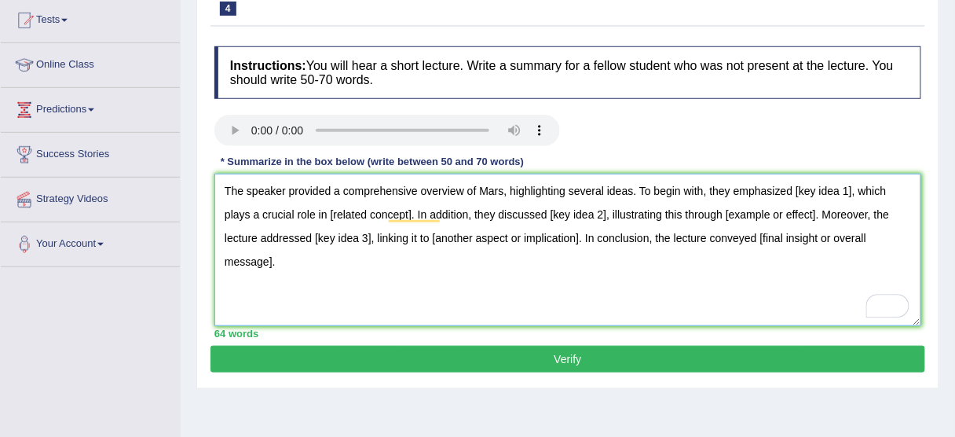
click at [845, 190] on textarea "The speaker provided a comprehensive overview of Mars, highlighting several ide…" at bounding box center [567, 250] width 707 height 152
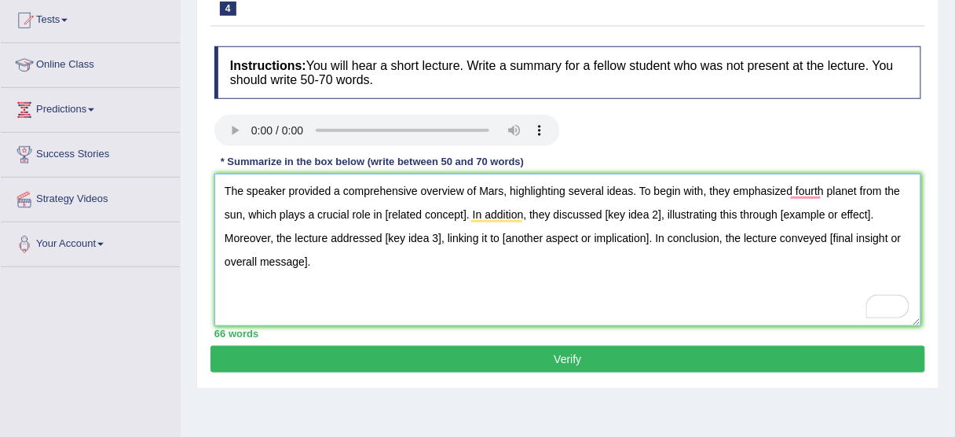
click at [466, 211] on textarea "The speaker provided a comprehensive overview of Mars, highlighting several ide…" at bounding box center [567, 250] width 707 height 152
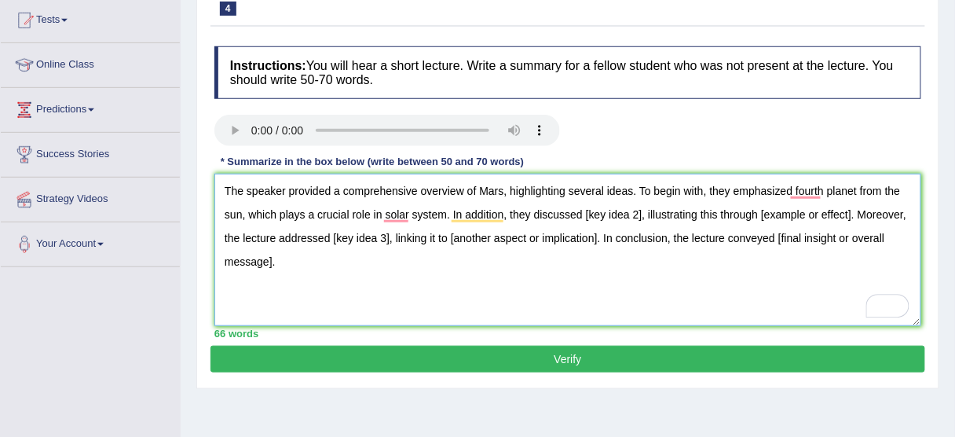
click at [638, 214] on textarea "The speaker provided a comprehensive overview of Mars, highlighting several ide…" at bounding box center [567, 250] width 707 height 152
click at [848, 215] on textarea "The speaker provided a comprehensive overview of Mars, highlighting several ide…" at bounding box center [567, 250] width 707 height 152
click at [843, 215] on textarea "The speaker provided a comprehensive overview of Mars, highlighting several ide…" at bounding box center [567, 250] width 707 height 152
click at [436, 240] on textarea "The speaker provided a comprehensive overview of Mars, highlighting several ide…" at bounding box center [567, 250] width 707 height 152
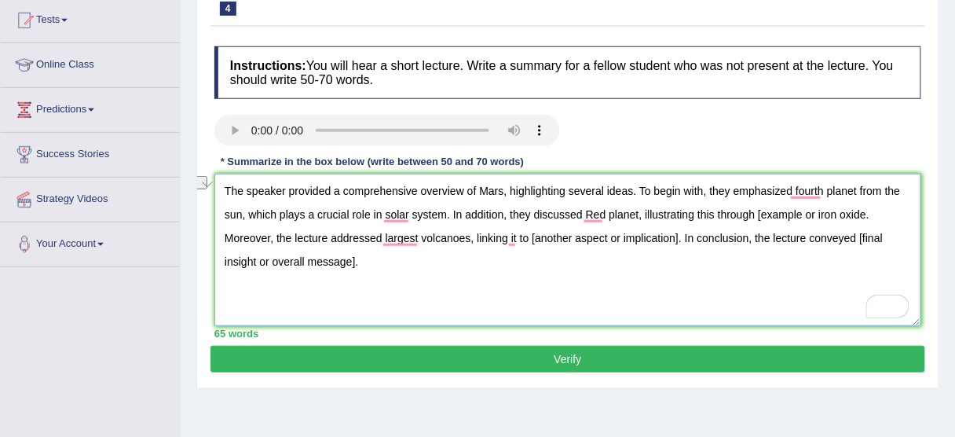
drag, startPoint x: 677, startPoint y: 236, endPoint x: 529, endPoint y: 238, distance: 147.6
click at [529, 238] on textarea "The speaker provided a comprehensive overview of Mars, highlighting several ide…" at bounding box center [567, 250] width 707 height 152
drag, startPoint x: 804, startPoint y: 233, endPoint x: 849, endPoint y: 252, distance: 48.6
click at [849, 252] on textarea "The speaker provided a comprehensive overview of Mars, highlighting several ide…" at bounding box center [567, 250] width 707 height 152
click at [634, 213] on textarea "The speaker provided a comprehensive overview of Mars, highlighting several ide…" at bounding box center [567, 250] width 707 height 152
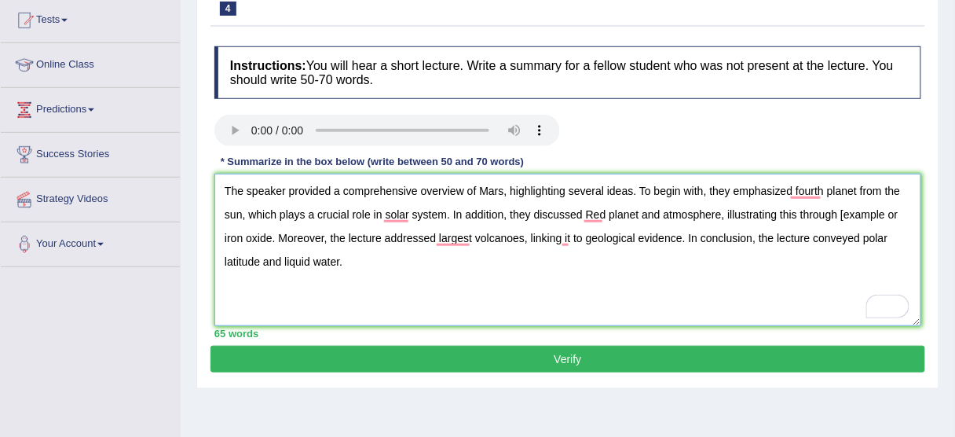
click at [894, 213] on textarea "The speaker provided a comprehensive overview of Mars, highlighting several ide…" at bounding box center [567, 250] width 707 height 152
click at [888, 214] on textarea "The speaker provided a comprehensive overview of Mars, highlighting several ide…" at bounding box center [567, 250] width 707 height 152
click at [309, 239] on textarea "The speaker provided a comprehensive overview of Mars, highlighting several ide…" at bounding box center [567, 250] width 707 height 152
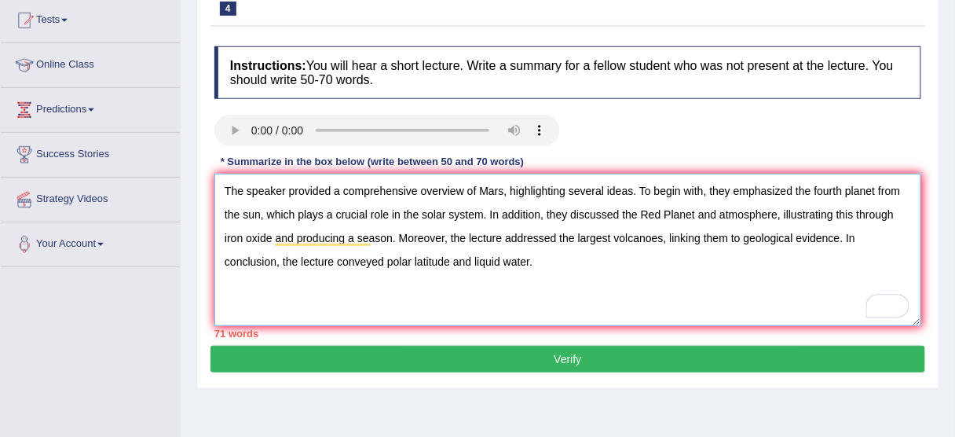
click at [528, 258] on textarea "The speaker provided a comprehensive overview of Mars, highlighting several ide…" at bounding box center [567, 250] width 707 height 152
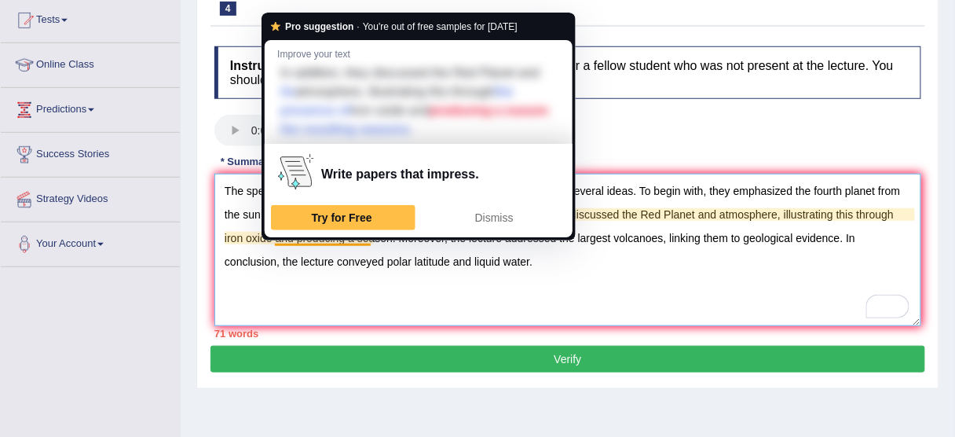
click at [334, 239] on textarea "The speaker provided a comprehensive overview of Mars, highlighting several ide…" at bounding box center [567, 250] width 707 height 152
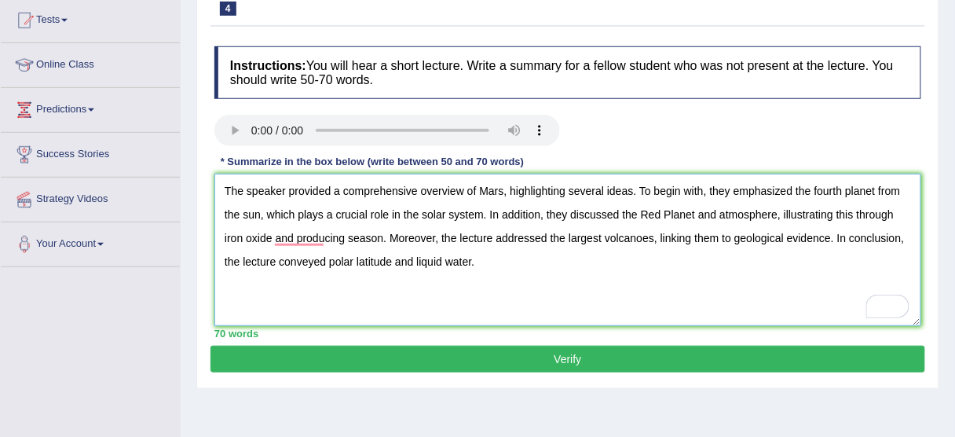
click at [771, 217] on textarea "The speaker provided a comprehensive overview of Mars, highlighting several ide…" at bounding box center [567, 250] width 707 height 152
click at [644, 217] on textarea "The speaker provided a comprehensive overview of Mars, highlighting several ide…" at bounding box center [567, 250] width 707 height 152
type textarea "The speaker provided a comprehensive overview of Mars, highlighting several ide…"
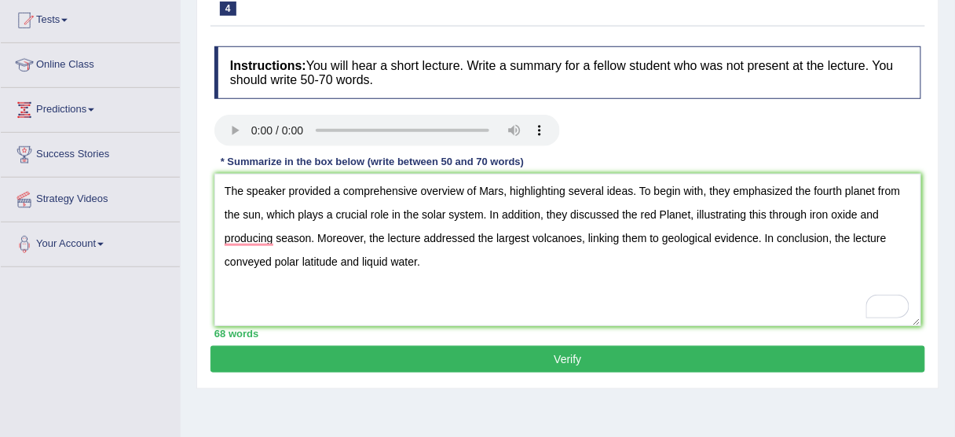
click at [511, 365] on button "Verify" at bounding box center [567, 358] width 714 height 27
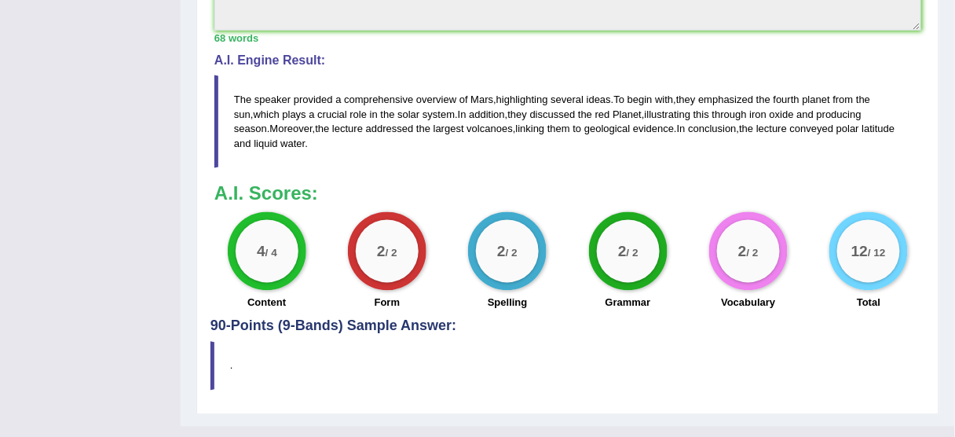
scroll to position [0, 0]
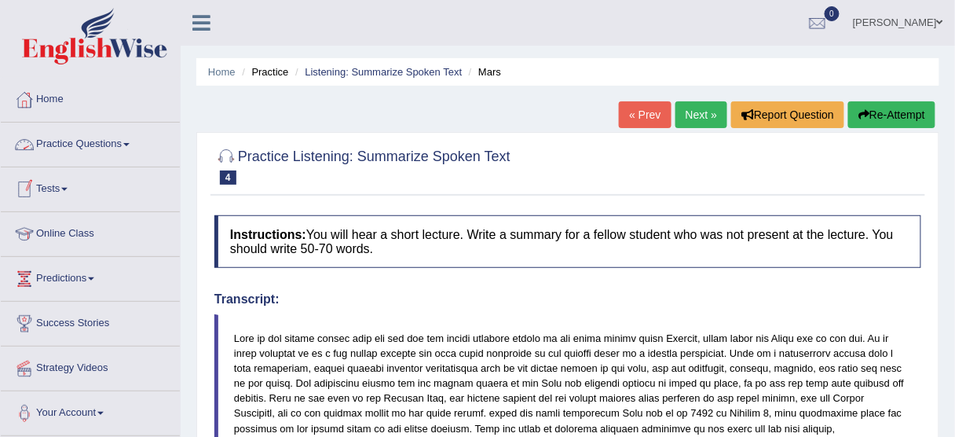
click at [114, 137] on link "Practice Questions" at bounding box center [90, 141] width 179 height 39
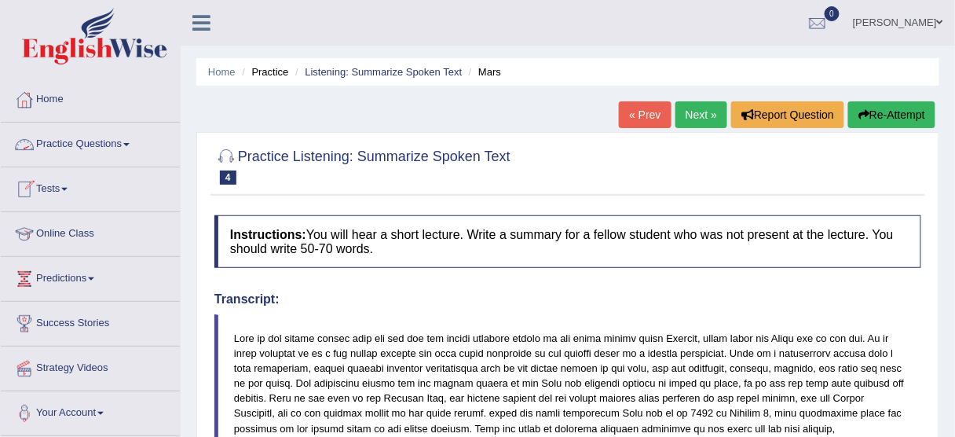
click at [135, 148] on link "Practice Questions" at bounding box center [90, 141] width 179 height 39
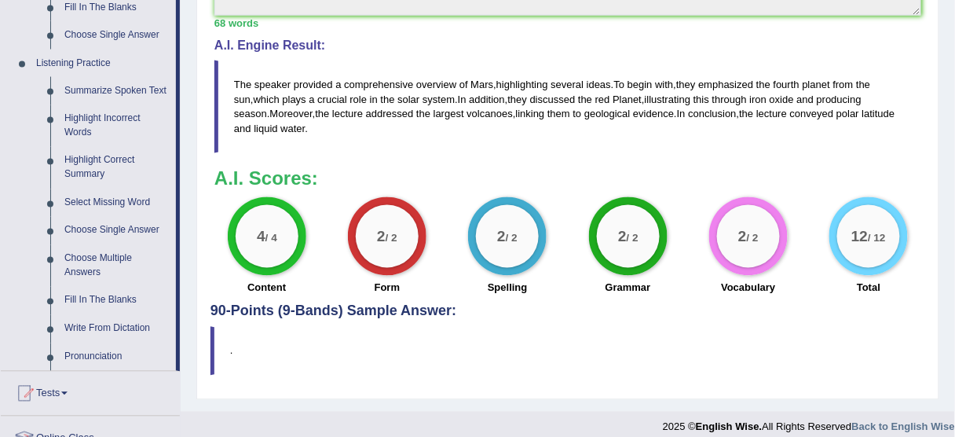
scroll to position [633, 0]
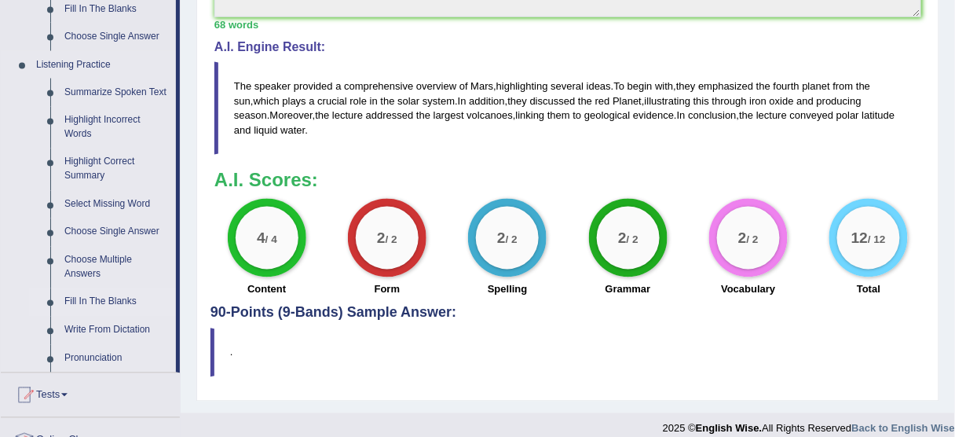
click at [86, 306] on link "Fill In The Blanks" at bounding box center [116, 302] width 119 height 28
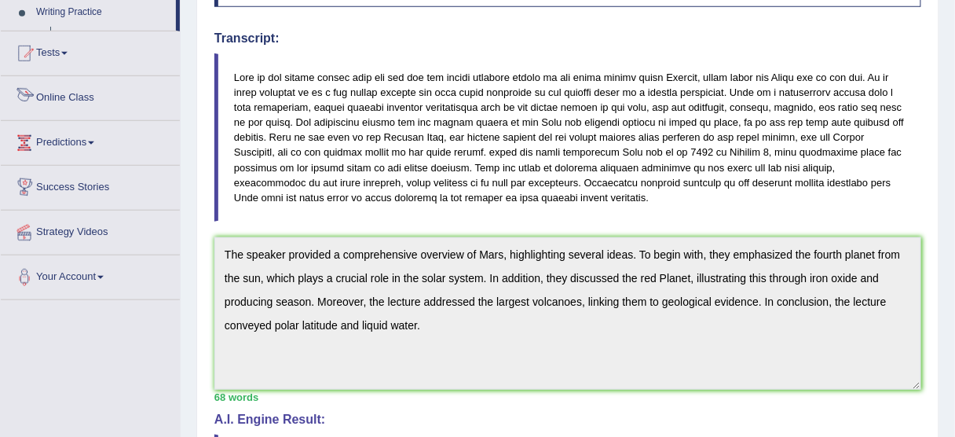
scroll to position [576, 0]
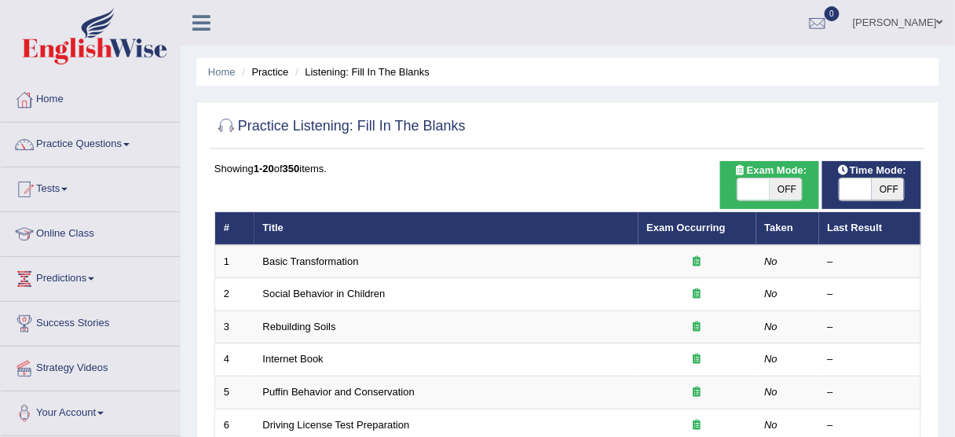
click at [308, 262] on link "Basic Transformation" at bounding box center [311, 261] width 96 height 12
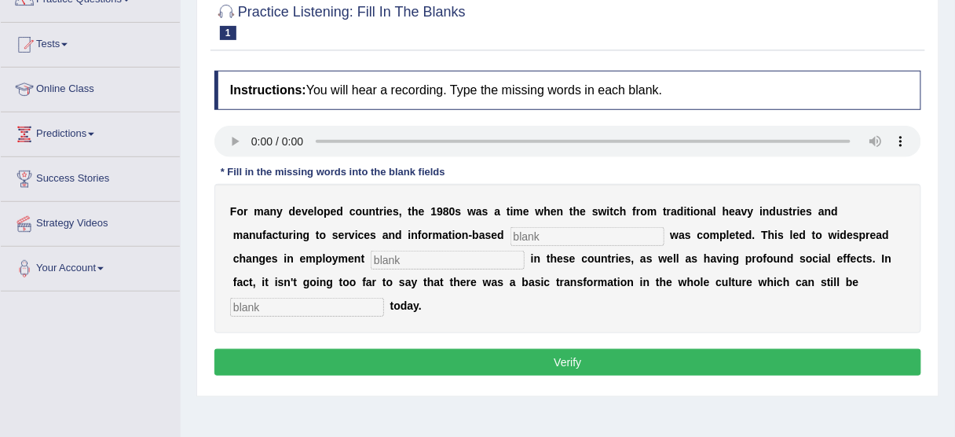
scroll to position [152, 0]
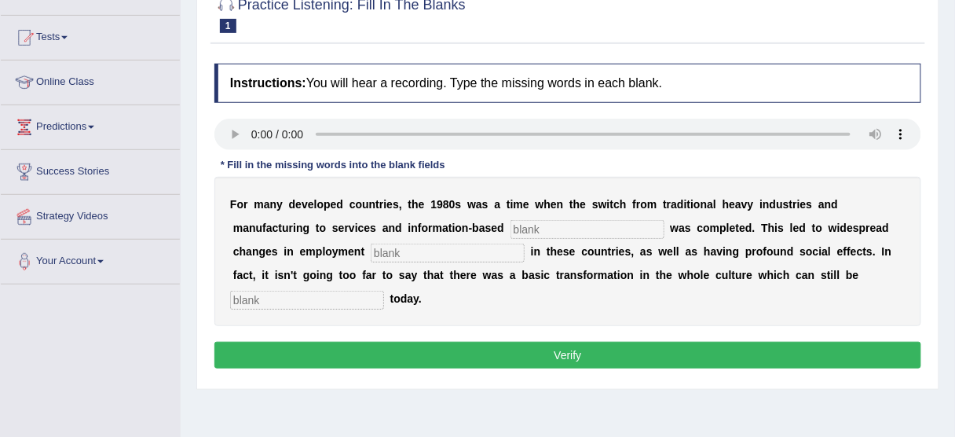
click at [348, 193] on div "Instructions: You will hear a recording. Type the missing words in each blank. …" at bounding box center [567, 218] width 714 height 325
click at [510, 223] on input "text" at bounding box center [587, 229] width 154 height 19
type input "d"
type input "rental price"
click at [371, 254] on input "text" at bounding box center [448, 252] width 154 height 19
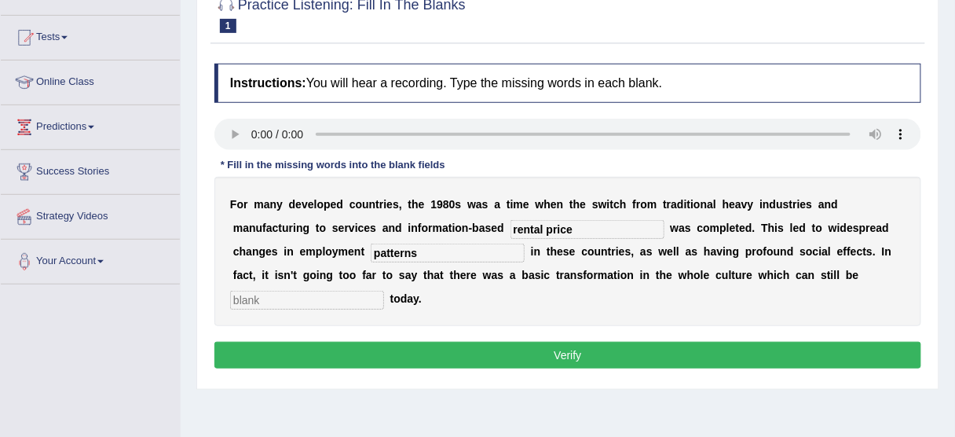
type input "patterns"
click at [384, 291] on input "text" at bounding box center [307, 300] width 154 height 19
click at [384, 291] on input "absorved" at bounding box center [307, 300] width 154 height 19
type input "absorbed"
click at [571, 342] on button "Verify" at bounding box center [567, 355] width 707 height 27
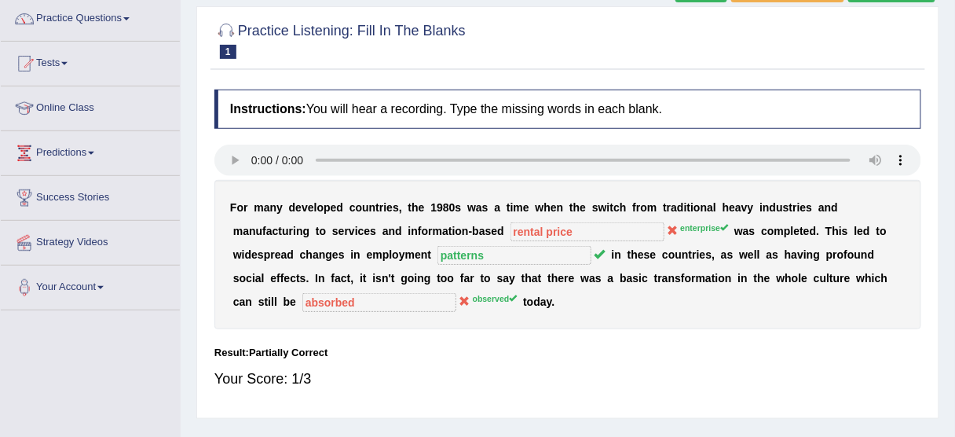
scroll to position [98, 0]
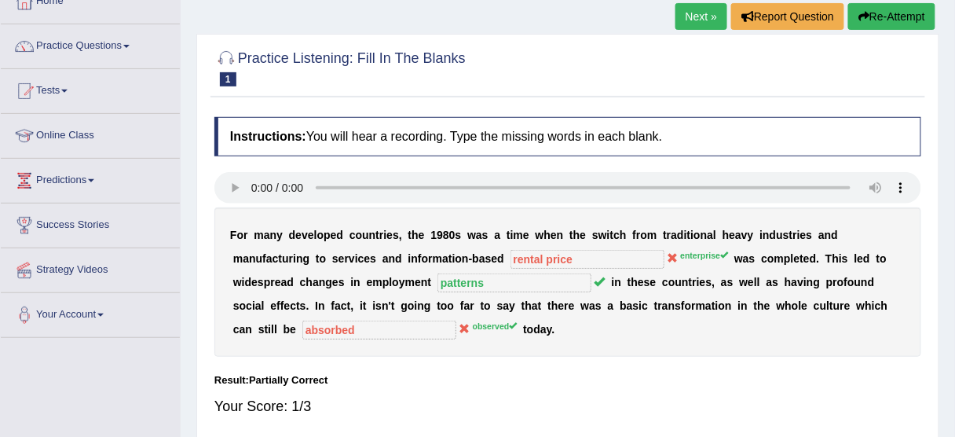
click at [885, 20] on button "Re-Attempt" at bounding box center [891, 16] width 87 height 27
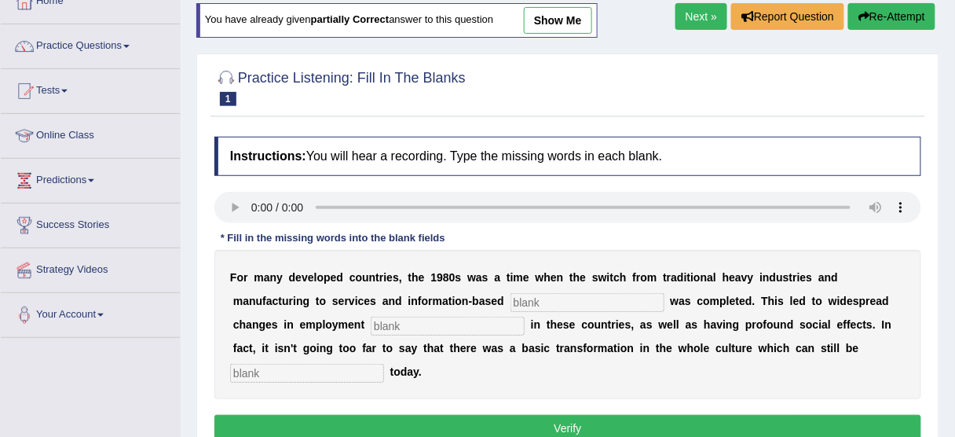
click at [510, 295] on input "text" at bounding box center [587, 302] width 154 height 19
type input "enterprise"
click at [371, 327] on input "text" at bounding box center [448, 325] width 154 height 19
type input "patterns"
click at [384, 364] on input "text" at bounding box center [307, 373] width 154 height 19
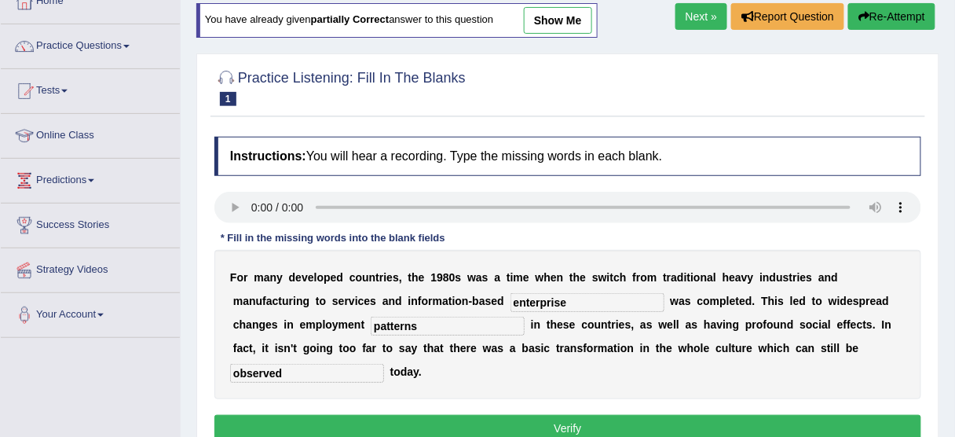
type input "observed"
click at [580, 415] on button "Verify" at bounding box center [567, 428] width 707 height 27
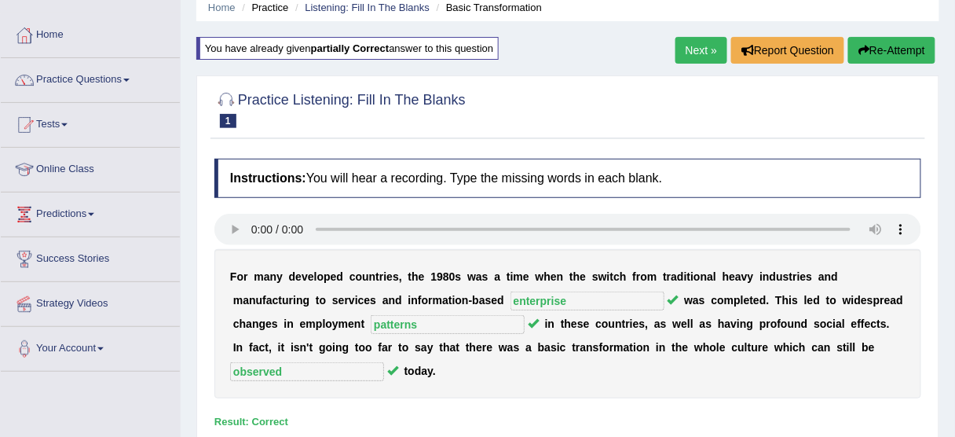
scroll to position [54, 0]
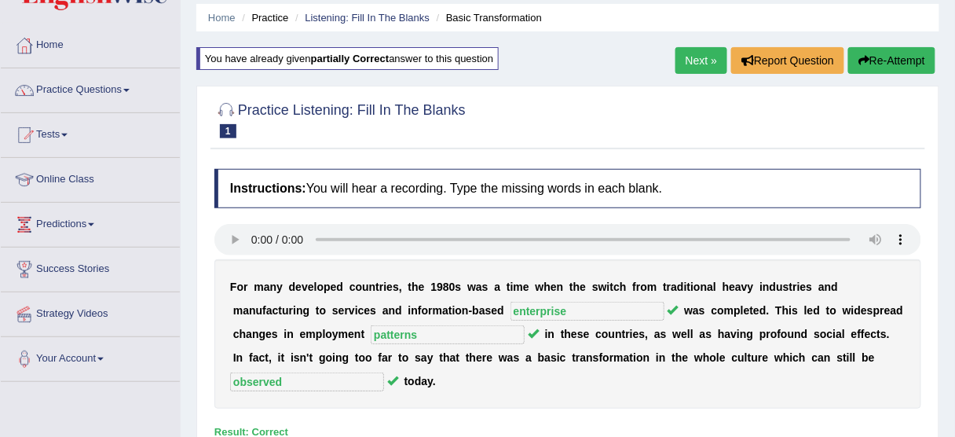
click at [698, 49] on link "Next »" at bounding box center [701, 60] width 52 height 27
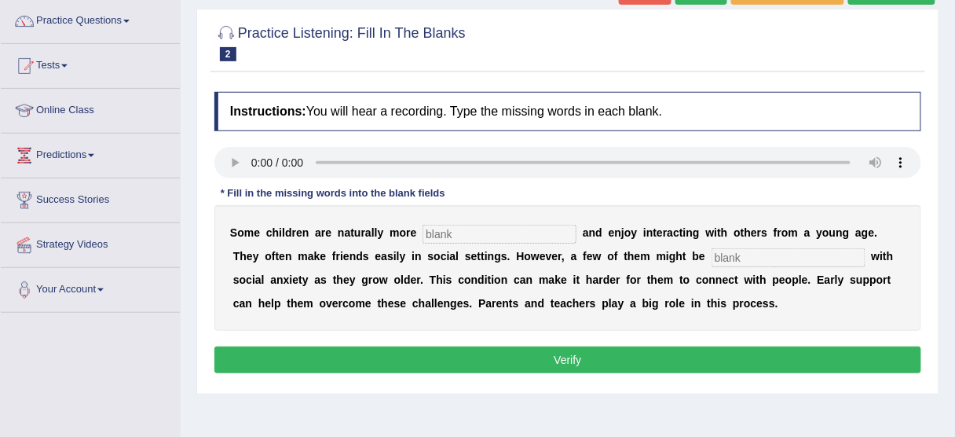
scroll to position [127, 0]
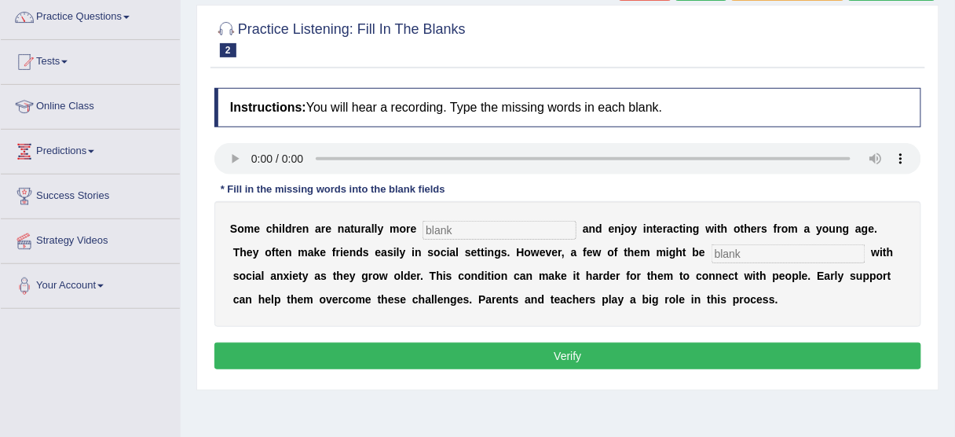
click at [455, 229] on input "text" at bounding box center [499, 230] width 154 height 19
type input "sociable"
click at [711, 250] on input "text" at bounding box center [788, 253] width 154 height 19
type input "diagnostic"
click at [558, 361] on button "Verify" at bounding box center [567, 355] width 707 height 27
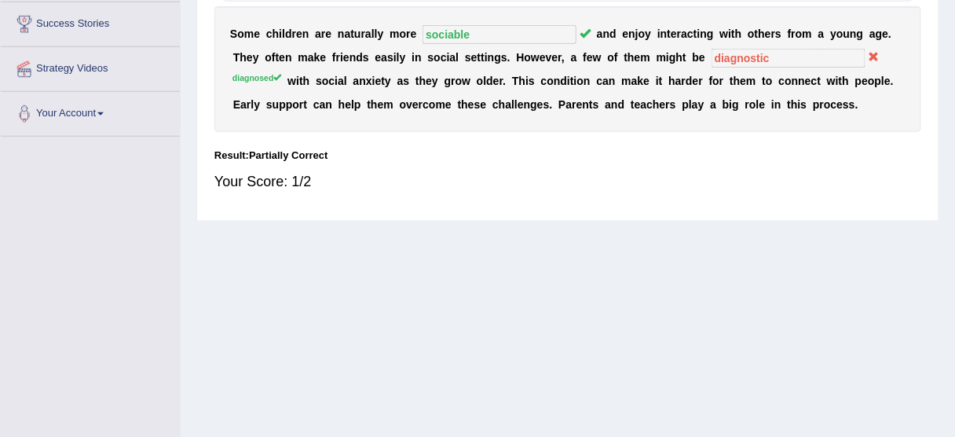
scroll to position [0, 0]
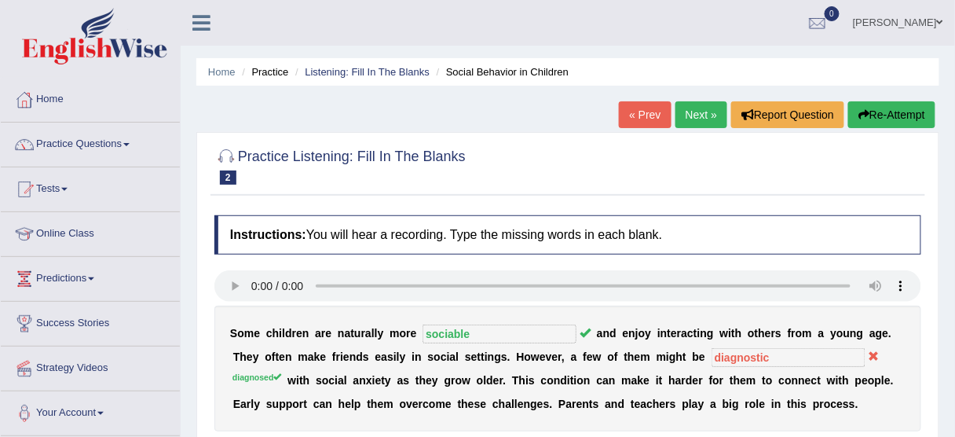
click at [703, 113] on link "Next »" at bounding box center [701, 114] width 52 height 27
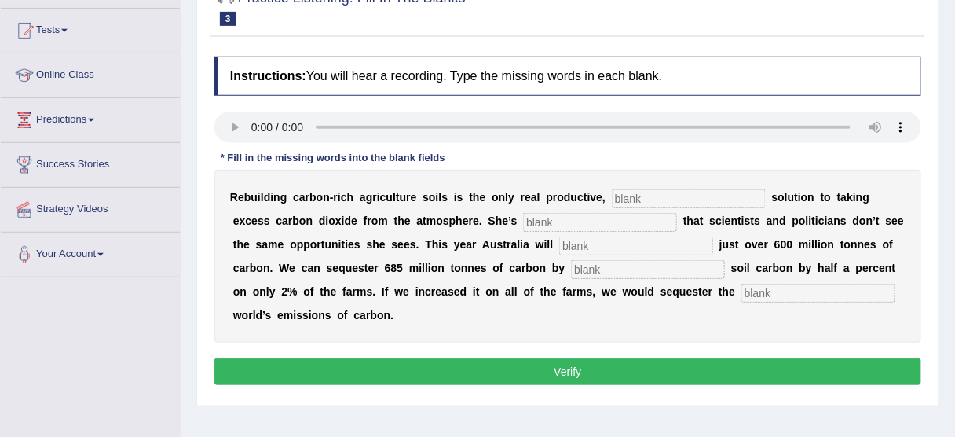
scroll to position [166, 0]
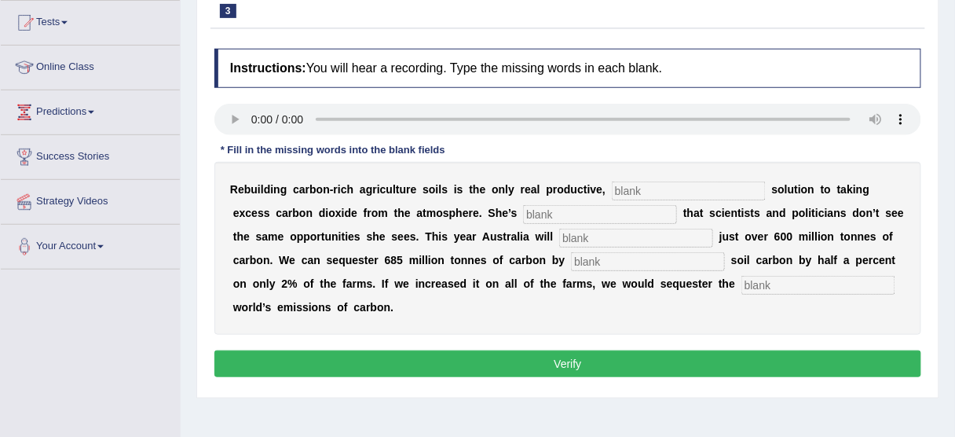
click at [684, 148] on div "Instructions: You will hear a recording. Type the missing words in each blank. …" at bounding box center [567, 215] width 714 height 349
click at [612, 195] on input "text" at bounding box center [689, 190] width 154 height 19
type input "permanent"
click at [523, 217] on input "text" at bounding box center [600, 214] width 154 height 19
type input "frustrated"
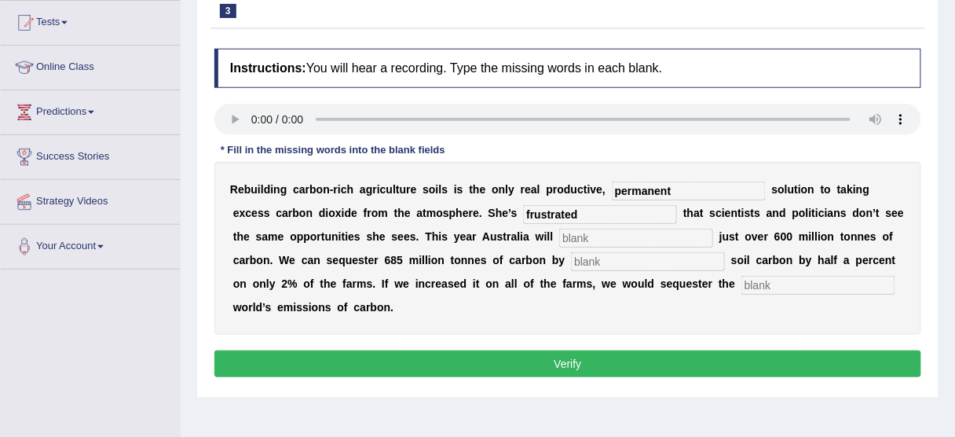
click at [559, 238] on input "text" at bounding box center [636, 237] width 154 height 19
type input "admit"
click at [571, 261] on input "text" at bounding box center [648, 261] width 154 height 19
type input "increasing"
click at [741, 287] on input "text" at bounding box center [818, 285] width 154 height 19
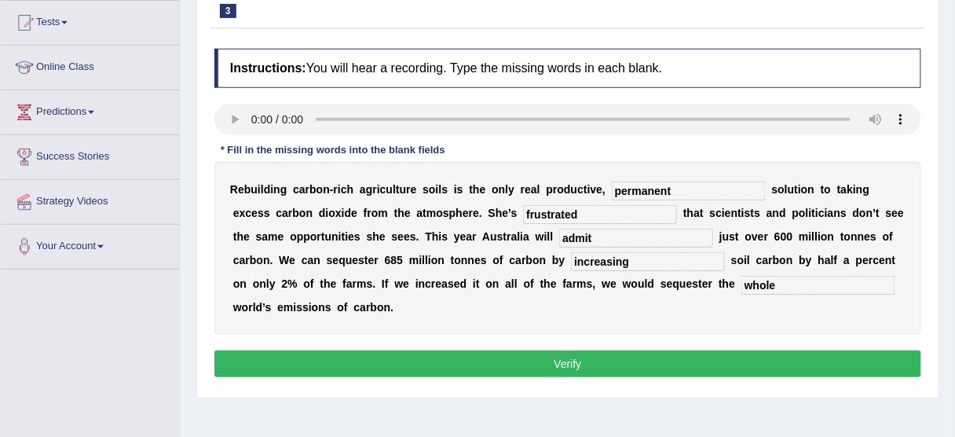
type input "whole"
click at [530, 350] on button "Verify" at bounding box center [567, 363] width 707 height 27
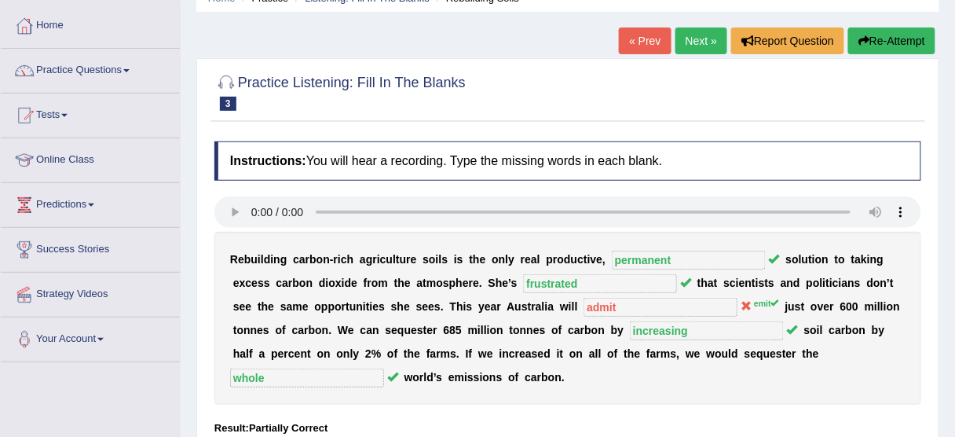
scroll to position [64, 0]
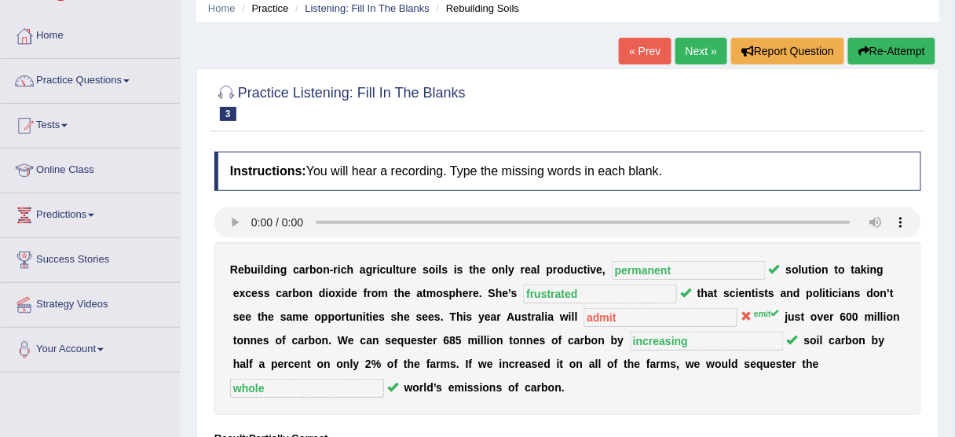
click at [709, 47] on link "Next »" at bounding box center [701, 51] width 52 height 27
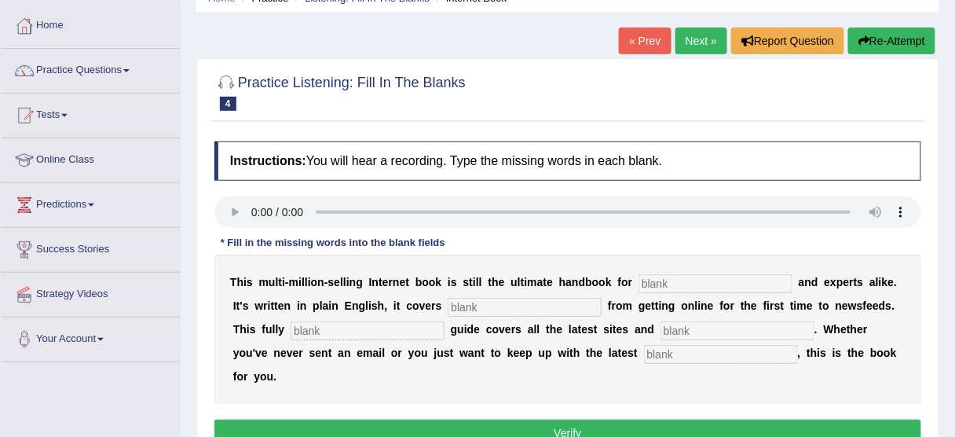
scroll to position [77, 0]
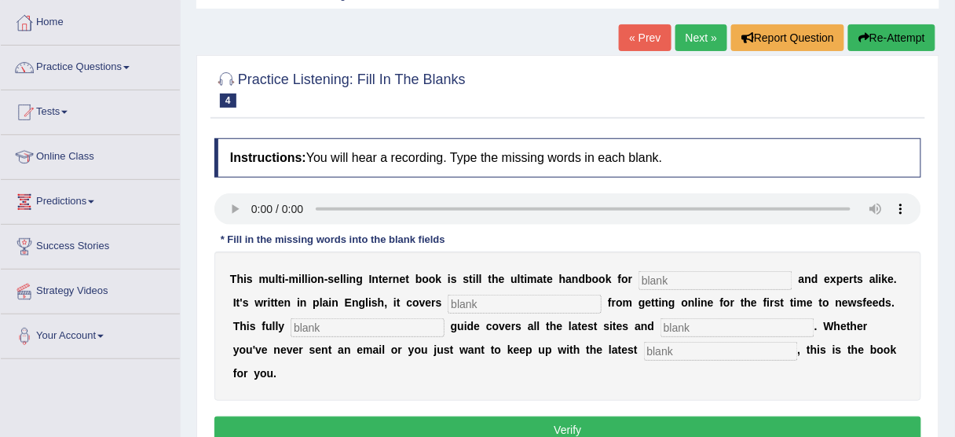
click at [648, 274] on input "text" at bounding box center [715, 280] width 154 height 19
type input "nobelists"
click at [459, 299] on input "text" at bounding box center [525, 303] width 154 height 19
type input "everything"
click at [303, 335] on input "text" at bounding box center [368, 327] width 154 height 19
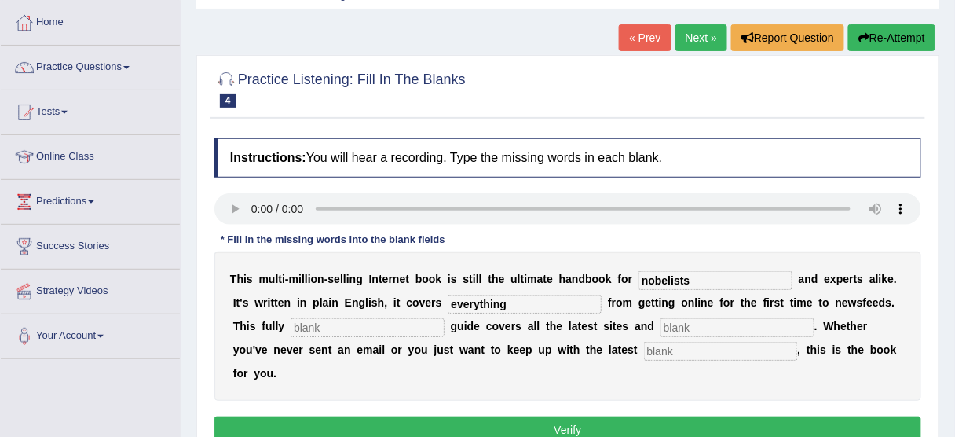
click at [660, 330] on input "text" at bounding box center [737, 327] width 154 height 19
type input "pages"
click at [644, 355] on input "text" at bounding box center [721, 351] width 154 height 19
type input "developments"
click at [655, 277] on input "nobelists" at bounding box center [715, 280] width 154 height 19
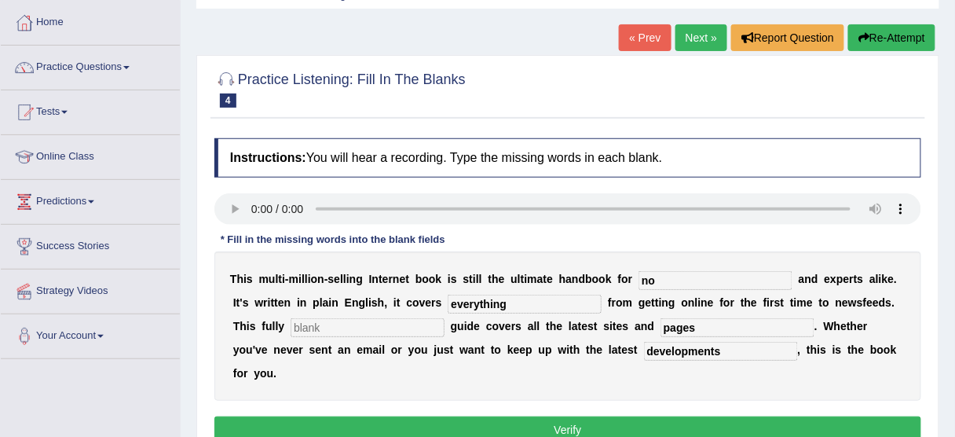
type input "n"
drag, startPoint x: 663, startPoint y: 276, endPoint x: 587, endPoint y: 274, distance: 76.2
click at [587, 274] on div "T h i s m u l t i - m i l l i o n - s e l l i n g I n t e r n e t b o o k i s s…" at bounding box center [567, 325] width 707 height 149
paste input "nes"
type input "nervousness"
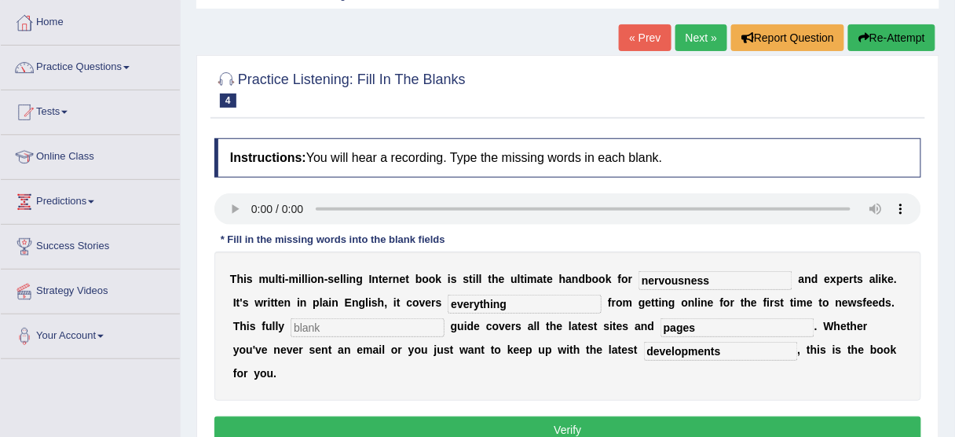
click at [301, 328] on input "text" at bounding box center [368, 327] width 154 height 19
type input "revise"
click at [582, 416] on button "Verify" at bounding box center [567, 429] width 707 height 27
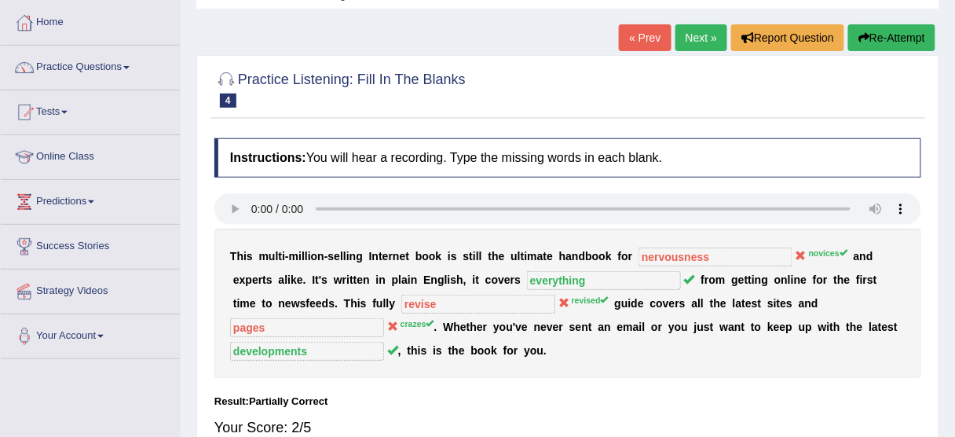
click at [711, 41] on link "Next »" at bounding box center [701, 37] width 52 height 27
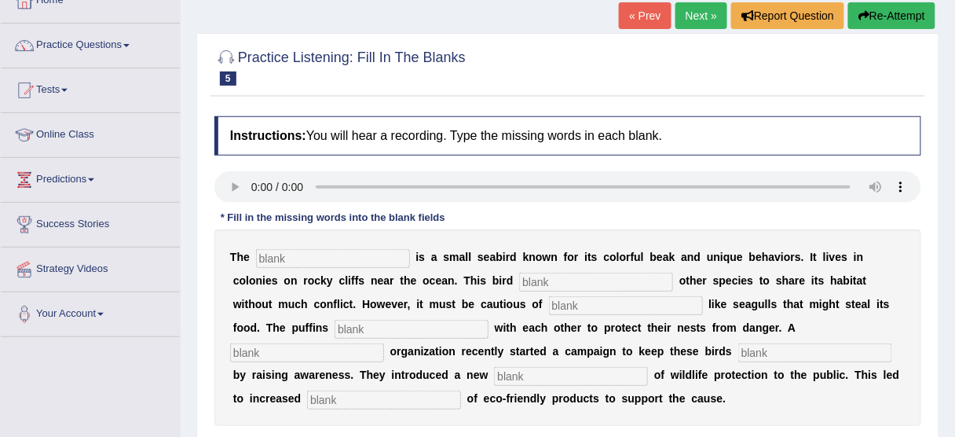
scroll to position [105, 0]
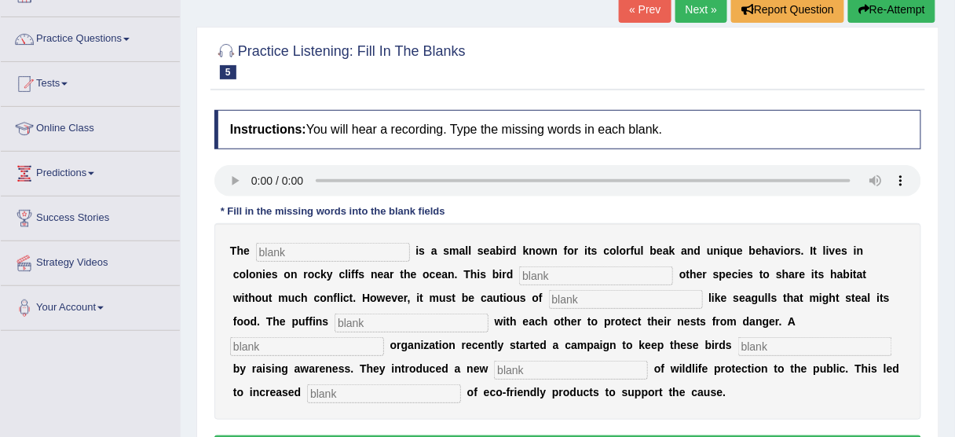
click at [301, 249] on input "text" at bounding box center [333, 252] width 154 height 19
type input "a"
type input "puffins"
click at [519, 273] on input "text" at bounding box center [596, 275] width 154 height 19
click at [519, 272] on input "text" at bounding box center [596, 275] width 154 height 19
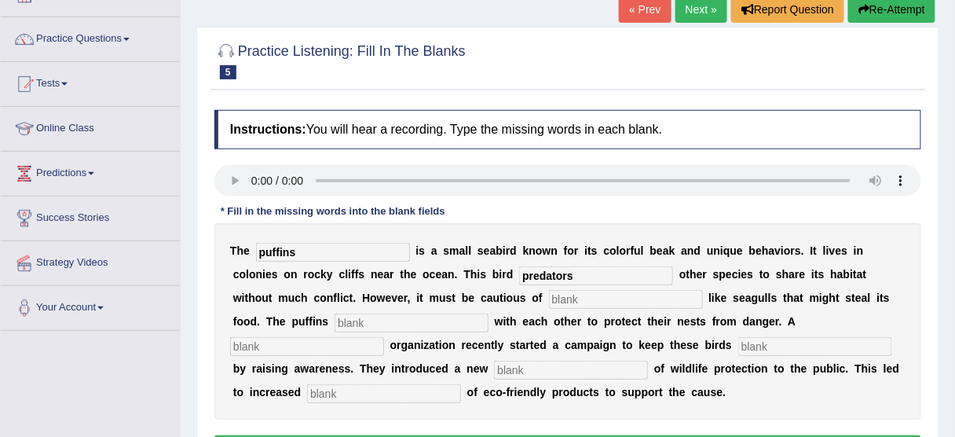
type input "predators"
click at [549, 294] on input "text" at bounding box center [626, 299] width 154 height 19
type input "collaborate"
click at [488, 313] on input "text" at bounding box center [411, 322] width 154 height 19
type input "co-operative"
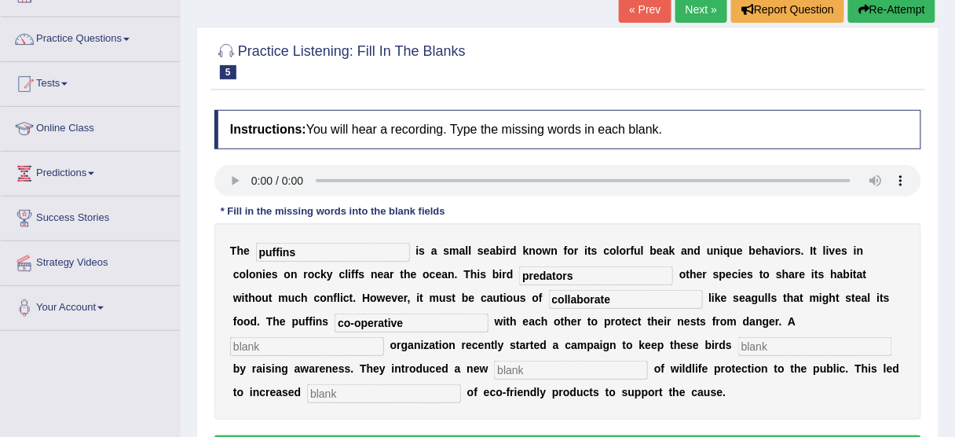
click at [384, 337] on input "text" at bounding box center [307, 346] width 154 height 19
type input "shape"
click at [738, 347] on input "text" at bounding box center [815, 346] width 154 height 19
drag, startPoint x: 455, startPoint y: 275, endPoint x: 407, endPoint y: 269, distance: 47.4
click at [519, 269] on input "predators" at bounding box center [596, 275] width 154 height 19
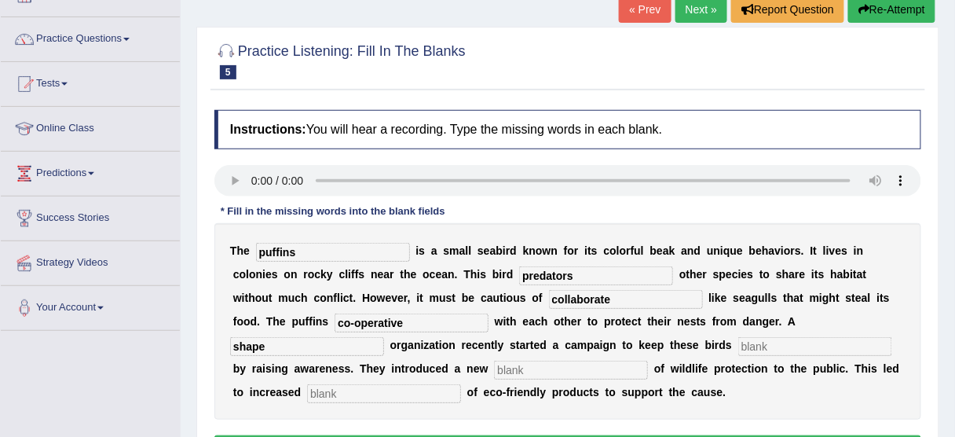
type input "p"
type input "allows"
click at [549, 297] on input "collaborate" at bounding box center [626, 299] width 154 height 19
type input "c"
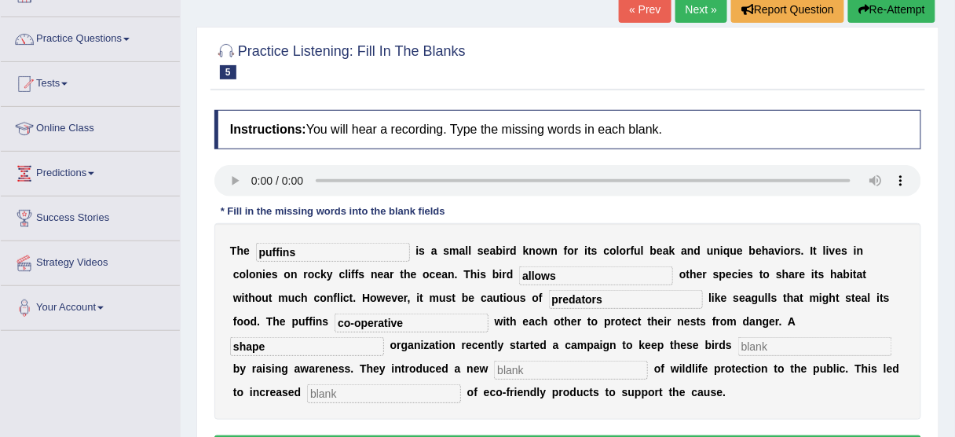
type input "predators"
click at [488, 313] on input "co-operative" at bounding box center [411, 322] width 154 height 19
type input "collaborate"
click at [384, 337] on input "shape" at bounding box center [307, 346] width 154 height 19
type input "s"
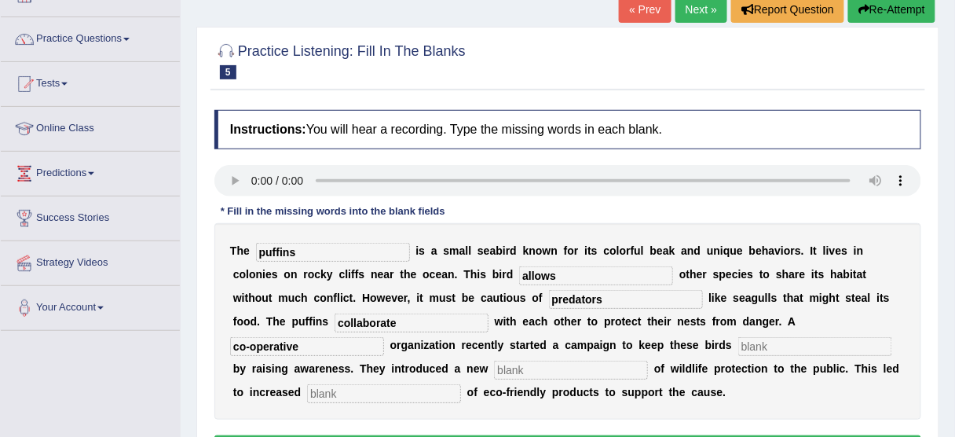
type input "co-operative"
click at [738, 342] on input "text" at bounding box center [815, 346] width 154 height 19
type input "shape"
click at [648, 360] on input "text" at bounding box center [571, 369] width 154 height 19
type input "conception"
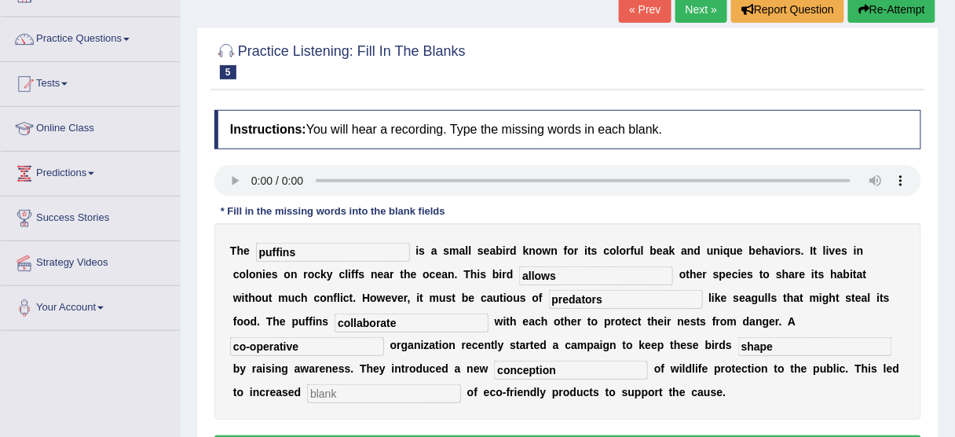
click at [461, 384] on input "text" at bounding box center [384, 393] width 154 height 19
type input "consumption"
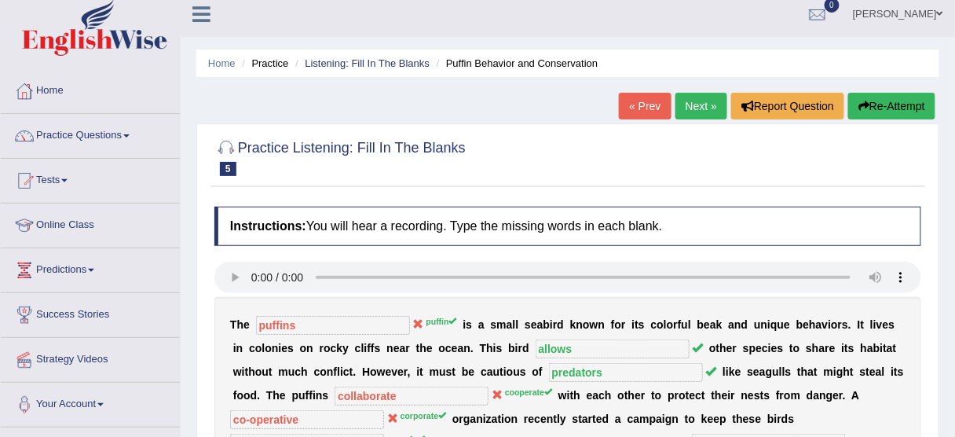
scroll to position [0, 0]
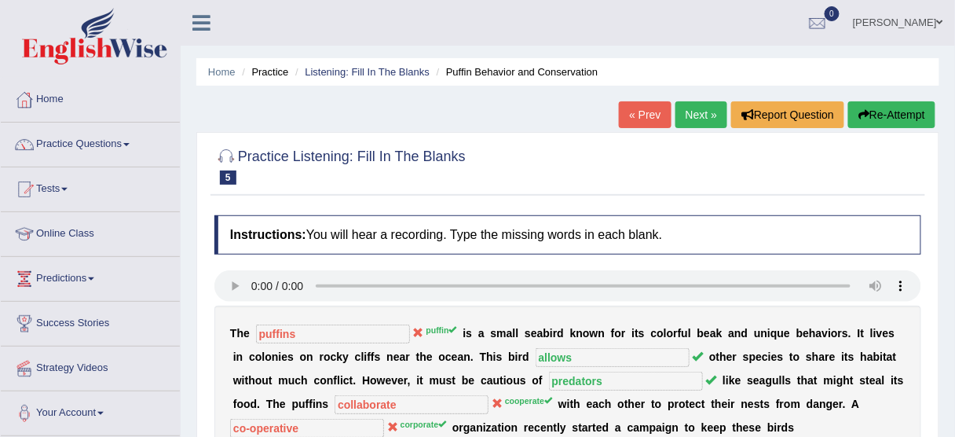
drag, startPoint x: 641, startPoint y: 129, endPoint x: 639, endPoint y: 120, distance: 9.0
click at [639, 120] on div "« Prev Next » Report Question Re-Attempt" at bounding box center [779, 116] width 320 height 31
click at [639, 120] on link "« Prev" at bounding box center [645, 114] width 52 height 27
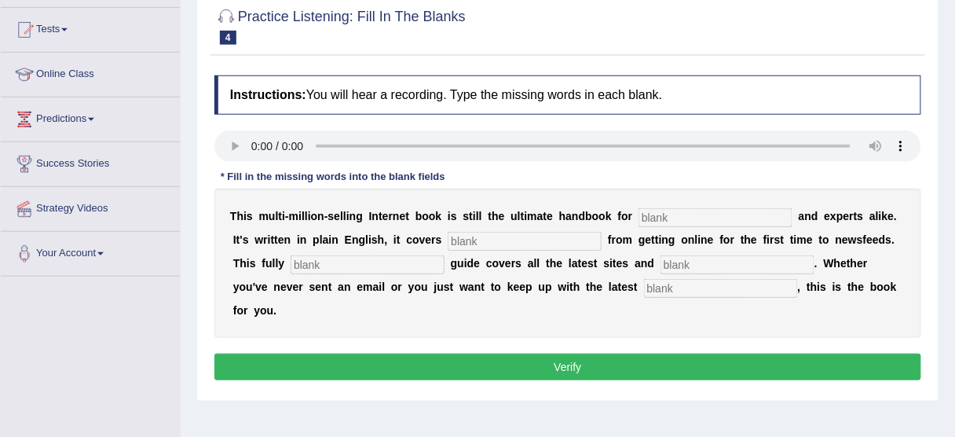
scroll to position [166, 0]
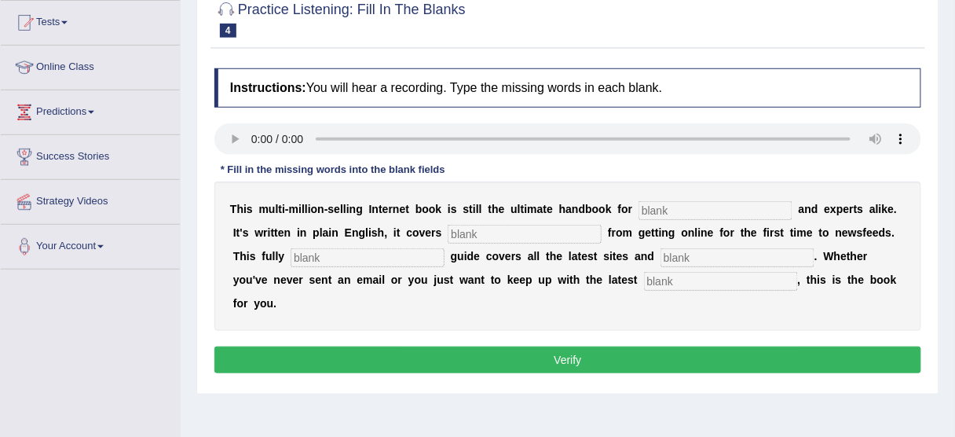
drag, startPoint x: 960, startPoint y: 100, endPoint x: 956, endPoint y: 185, distance: 84.9
click at [954, 185] on html "Toggle navigation Home Practice Questions Speaking Practice Read Aloud Repeat S…" at bounding box center [477, 52] width 955 height 437
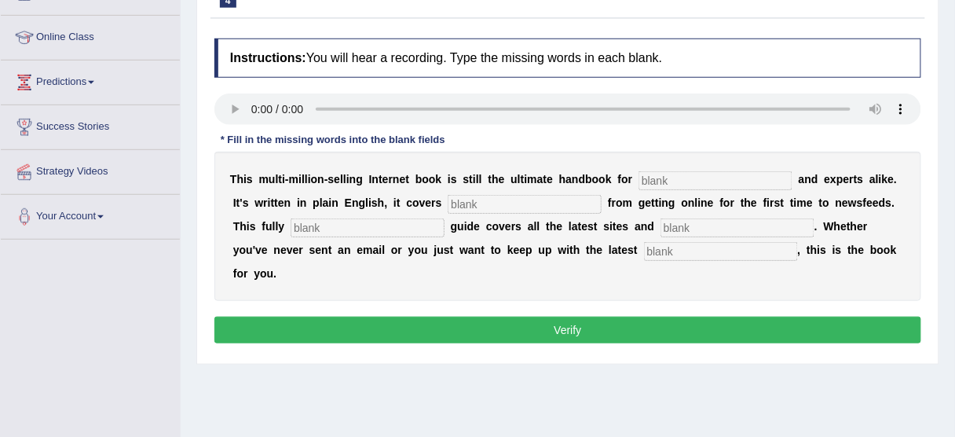
scroll to position [188, 0]
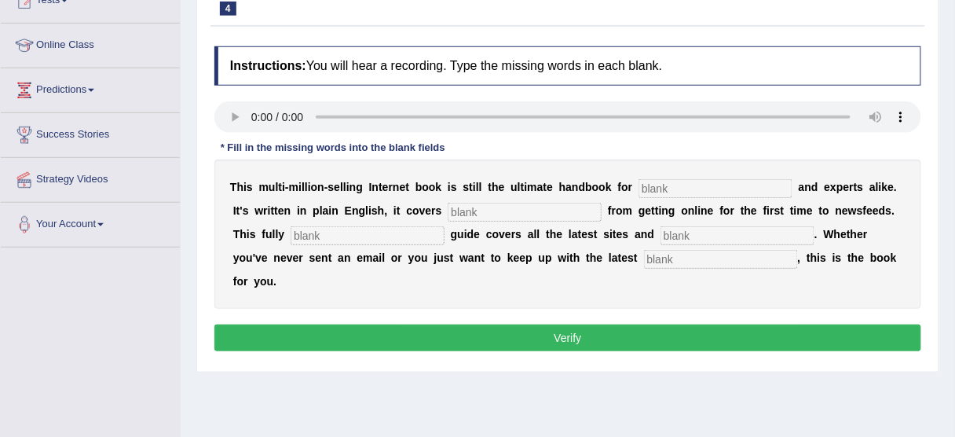
click at [519, 324] on button "Verify" at bounding box center [567, 337] width 707 height 27
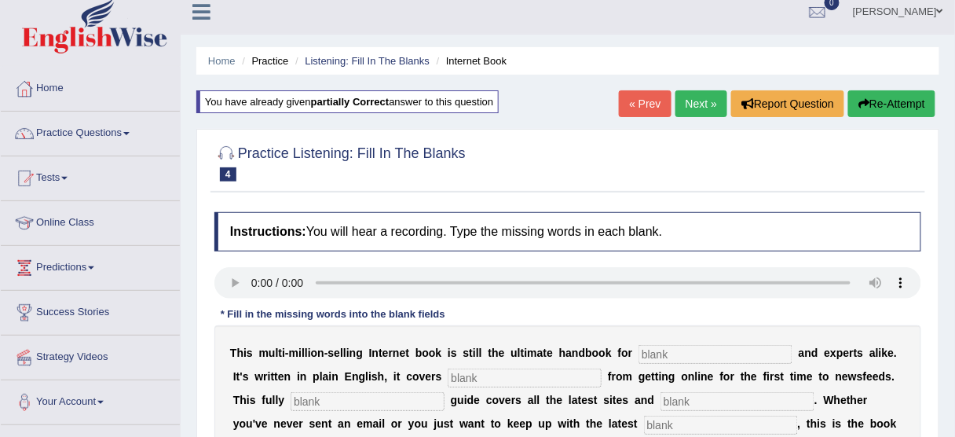
scroll to position [15, 0]
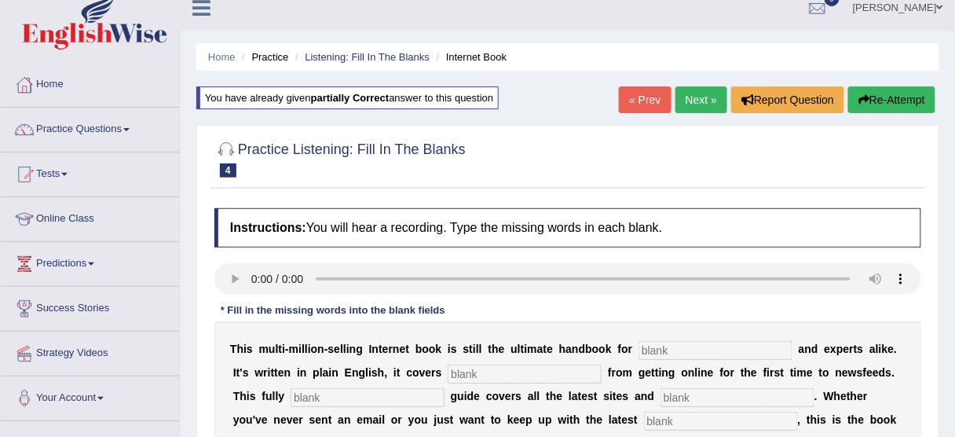
click at [774, 141] on div at bounding box center [567, 158] width 707 height 48
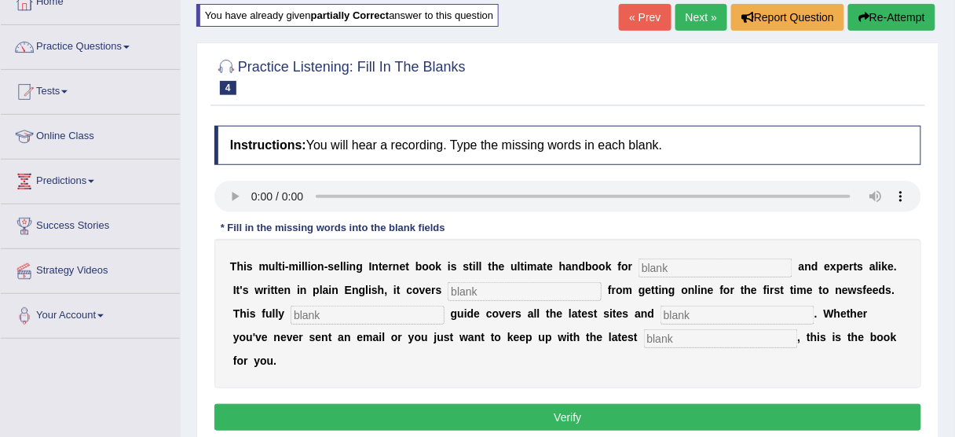
scroll to position [31, 0]
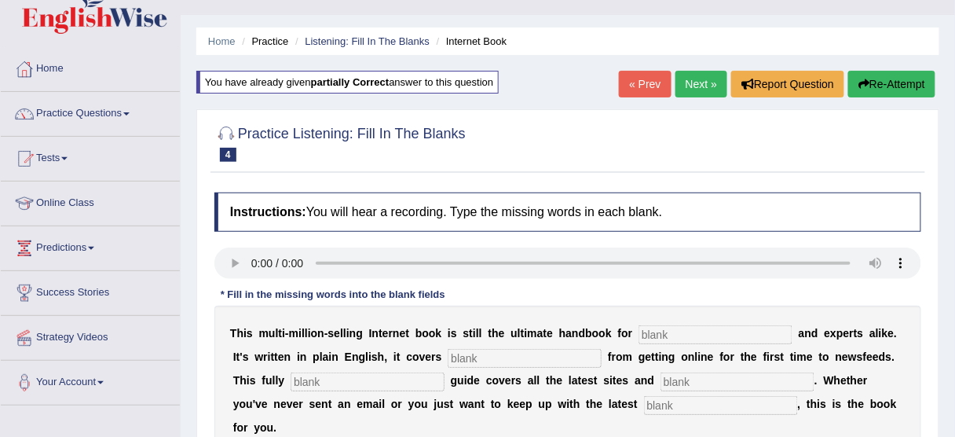
click at [640, 84] on link "« Prev" at bounding box center [645, 84] width 52 height 27
